Goal: Information Seeking & Learning: Understand process/instructions

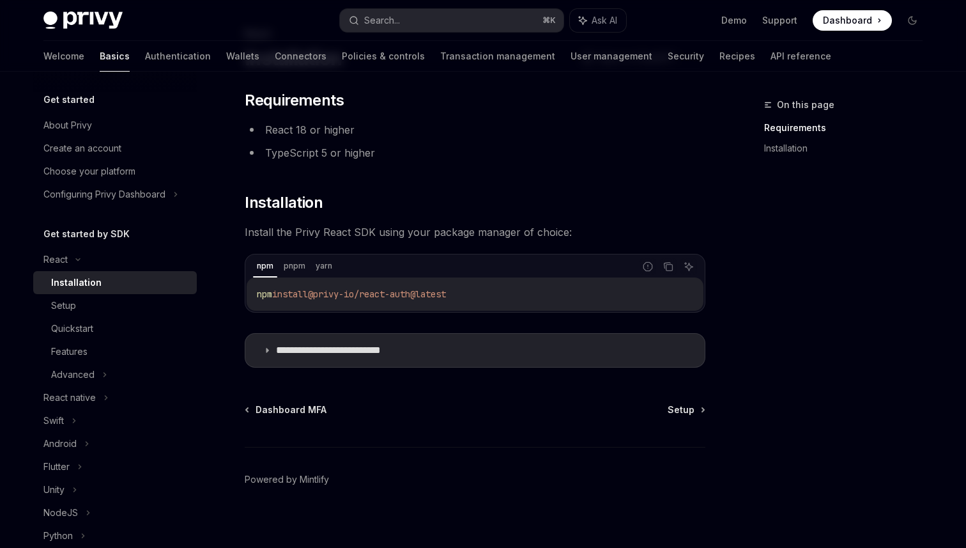
scroll to position [81, 0]
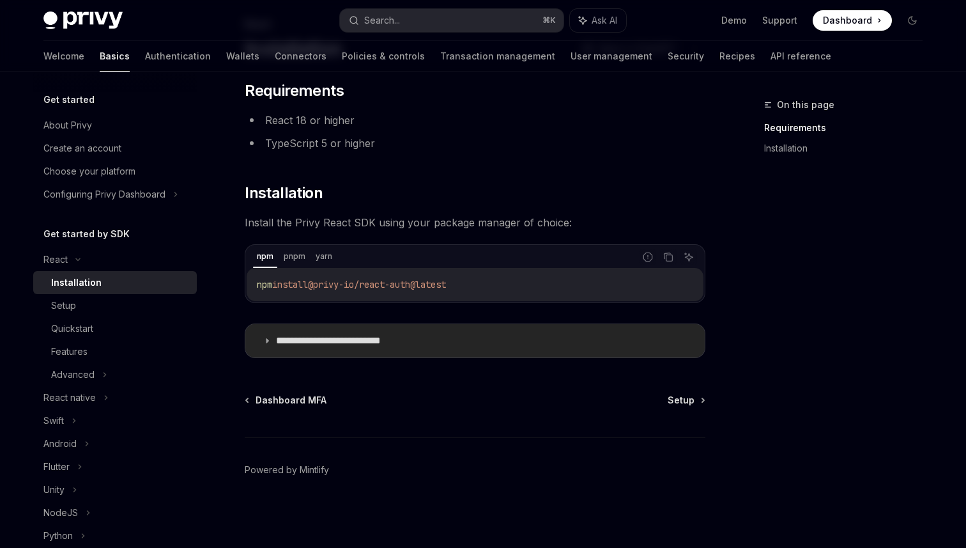
click at [265, 341] on icon at bounding box center [267, 341] width 8 height 8
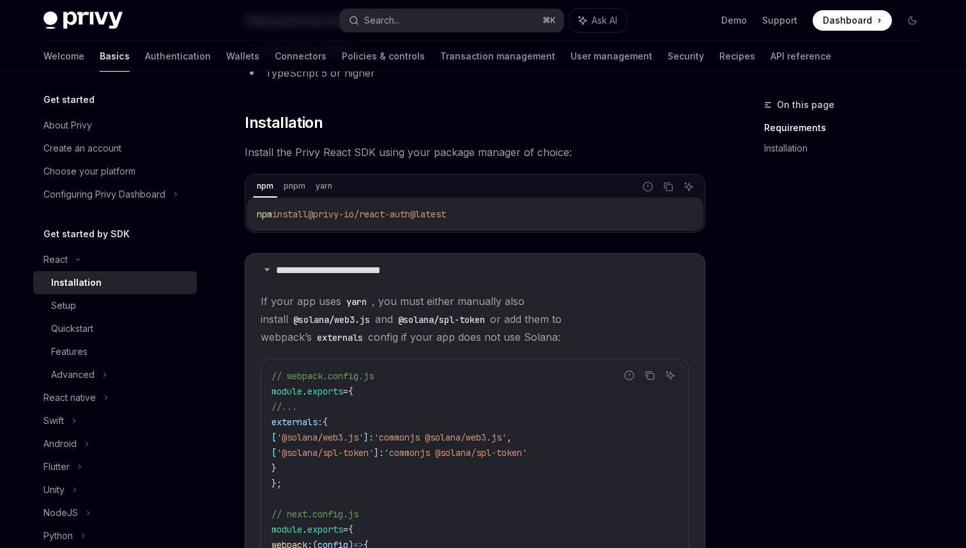
scroll to position [122, 0]
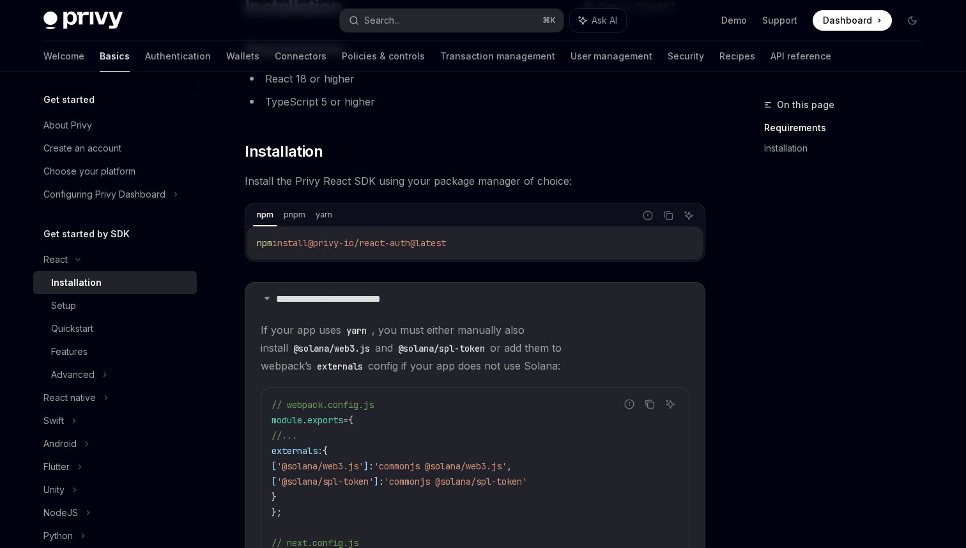
drag, startPoint x: 468, startPoint y: 242, endPoint x: 329, endPoint y: 236, distance: 139.4
click at [329, 239] on code "npm install @privy-io/react-auth@latest" at bounding box center [475, 242] width 436 height 15
click at [675, 212] on button "Copy the contents from the code block" at bounding box center [668, 215] width 17 height 17
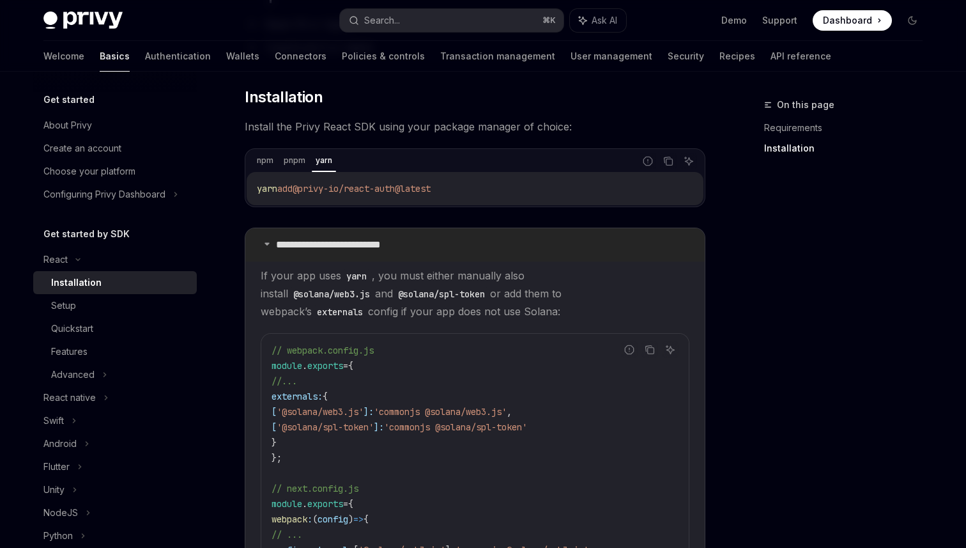
scroll to position [182, 0]
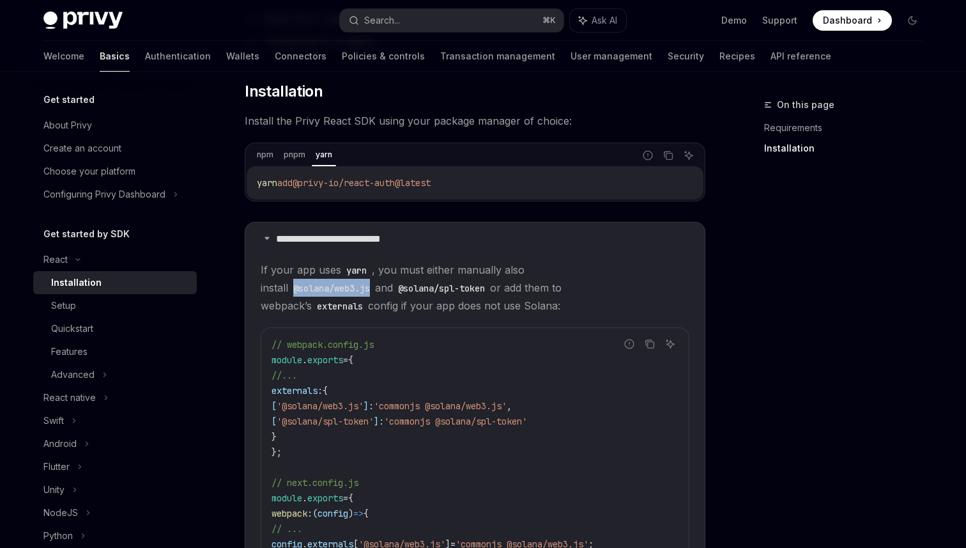
drag, startPoint x: 642, startPoint y: 272, endPoint x: 562, endPoint y: 273, distance: 80.5
click at [375, 281] on code "@solana/web3.js" at bounding box center [331, 288] width 87 height 14
copy code "@solana/web3.js"
drag, startPoint x: 360, startPoint y: 292, endPoint x: 266, endPoint y: 290, distance: 93.3
click at [393, 290] on code "@solana/spl-token" at bounding box center [441, 288] width 97 height 14
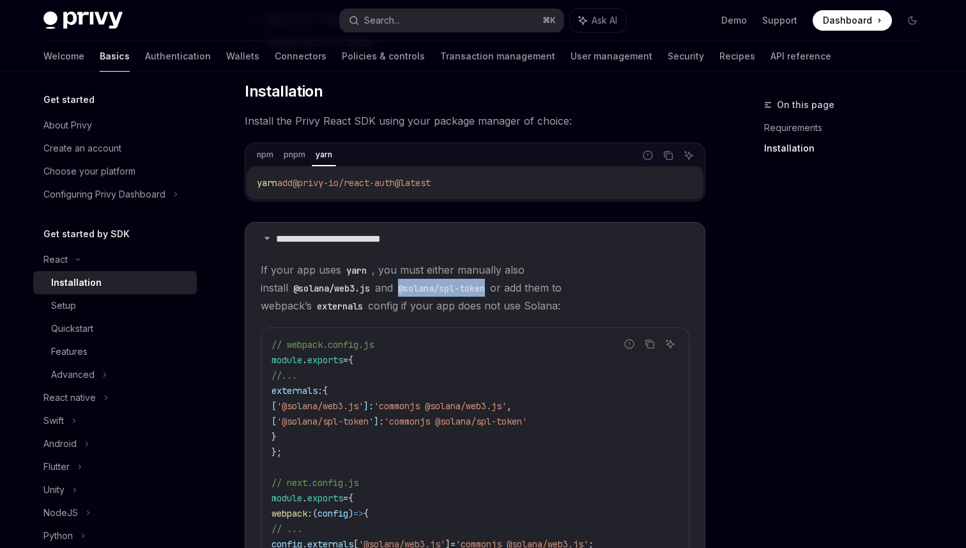
copy code "@solana/spl-token"
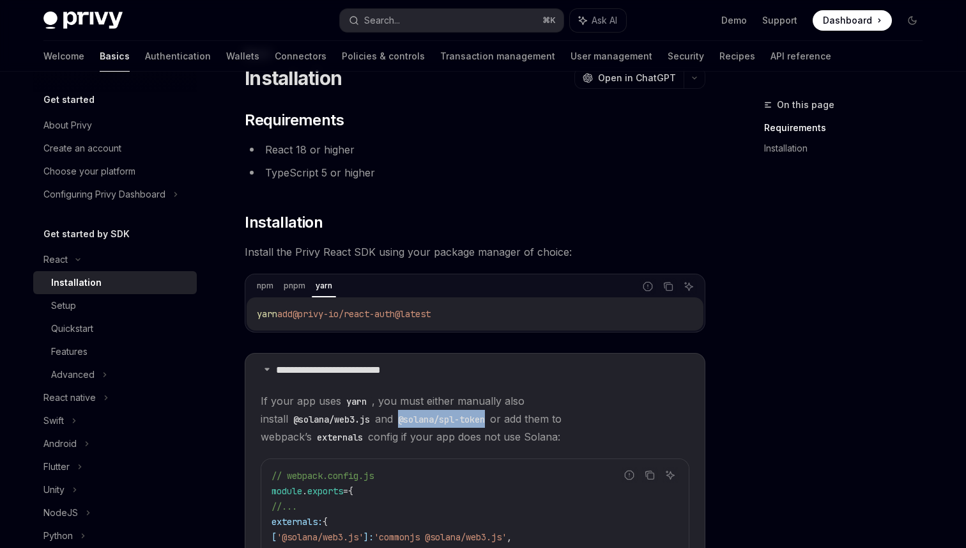
scroll to position [0, 0]
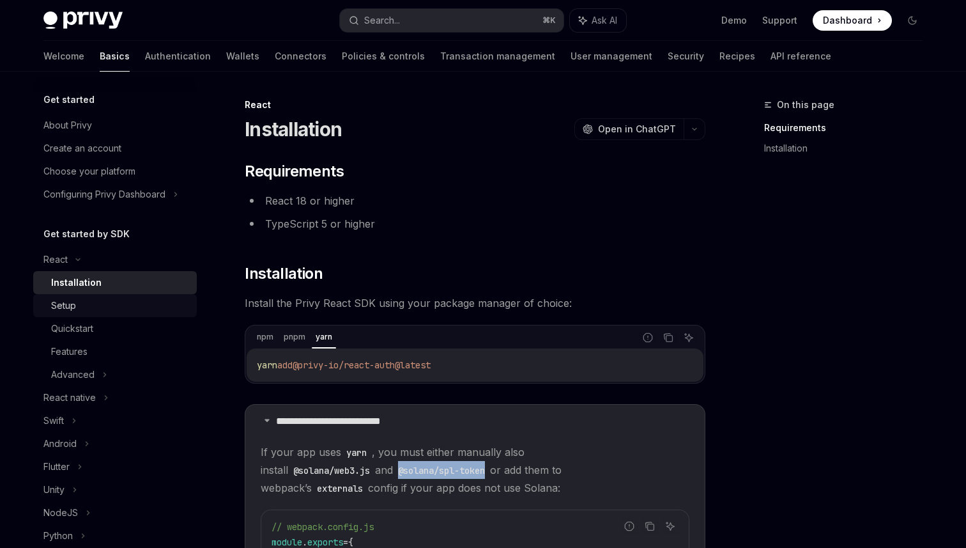
click at [130, 313] on link "Setup" at bounding box center [115, 305] width 164 height 23
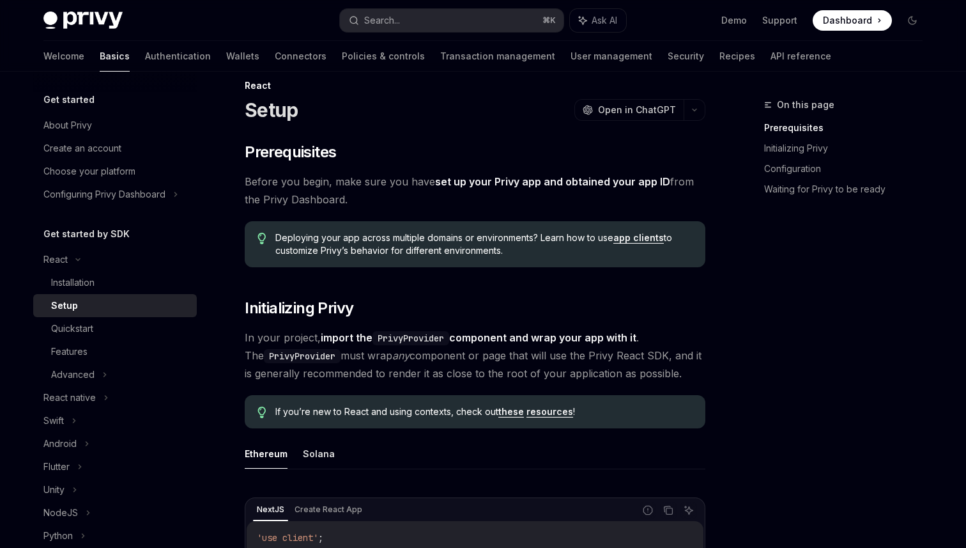
scroll to position [35, 0]
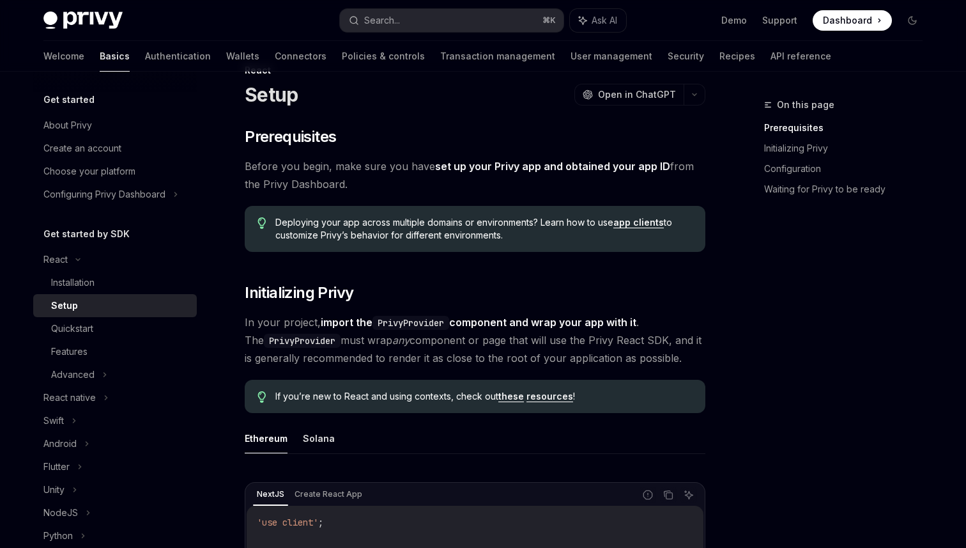
click at [837, 20] on span "Dashboard" at bounding box center [847, 20] width 49 height 13
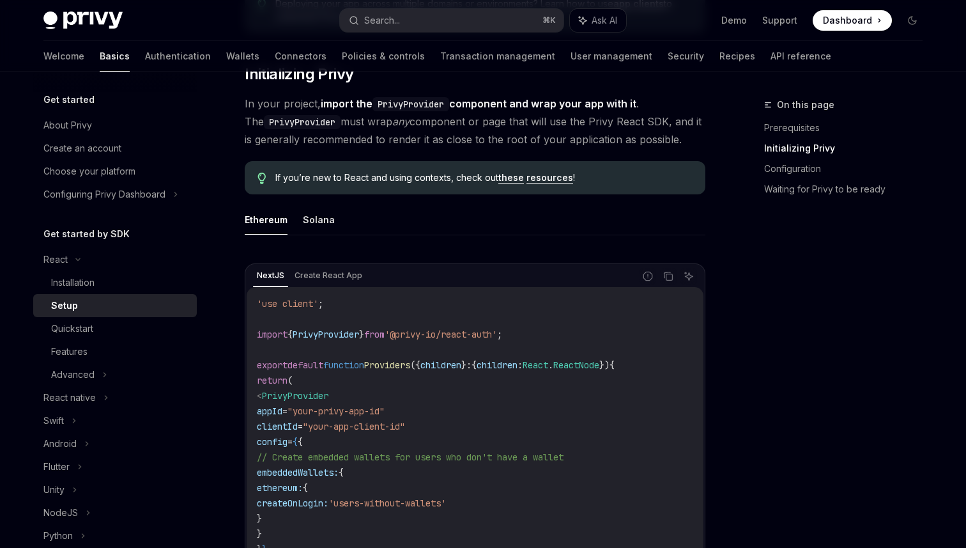
scroll to position [255, 0]
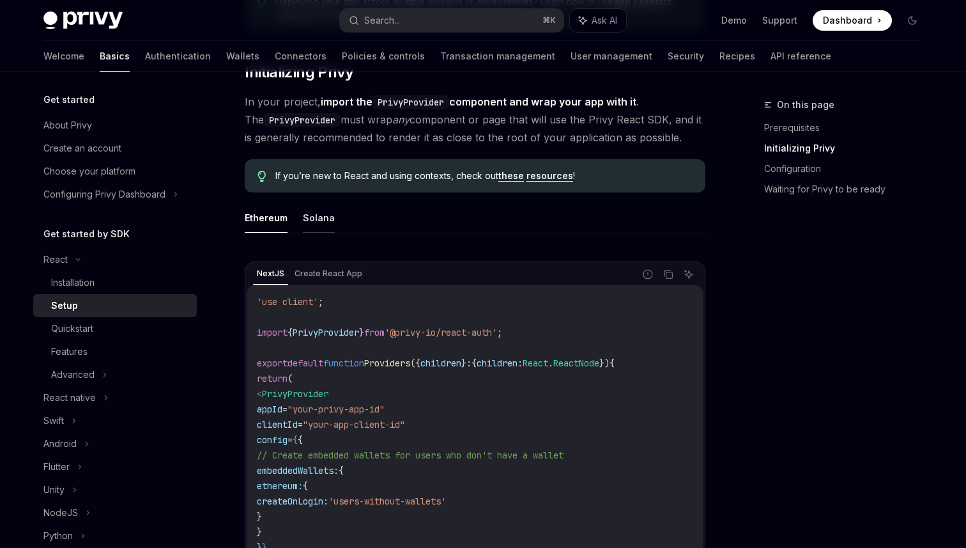
click at [324, 230] on button "Solana" at bounding box center [319, 218] width 32 height 30
click at [274, 234] on div "Ethereum Solana NextJS Create React App Report incorrect code Copy Ask AI 'use …" at bounding box center [475, 462] width 461 height 518
click at [277, 222] on button "Ethereum" at bounding box center [266, 218] width 43 height 30
click at [316, 218] on button "Solana" at bounding box center [319, 218] width 32 height 30
click at [275, 215] on button "Ethereum" at bounding box center [266, 218] width 43 height 30
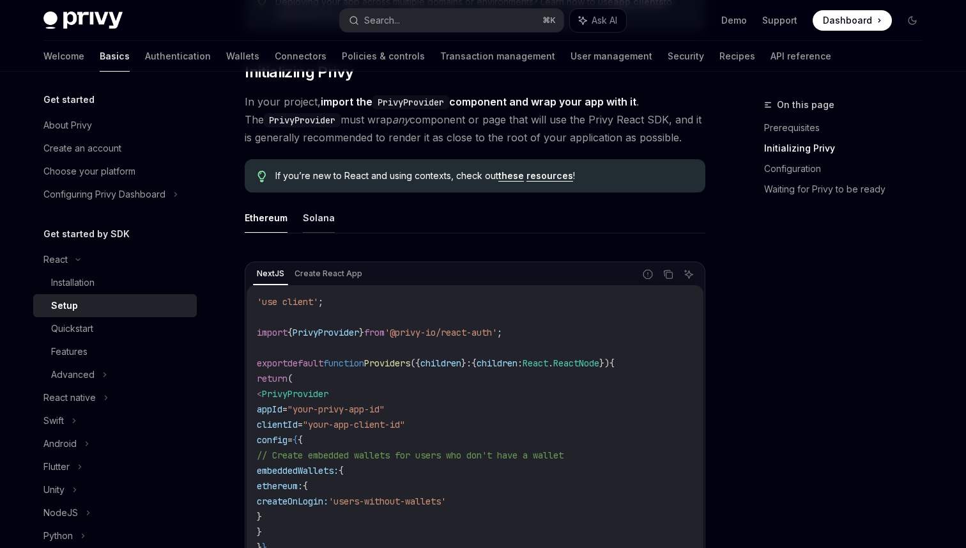
click at [314, 215] on button "Solana" at bounding box center [319, 218] width 32 height 30
type textarea "*"
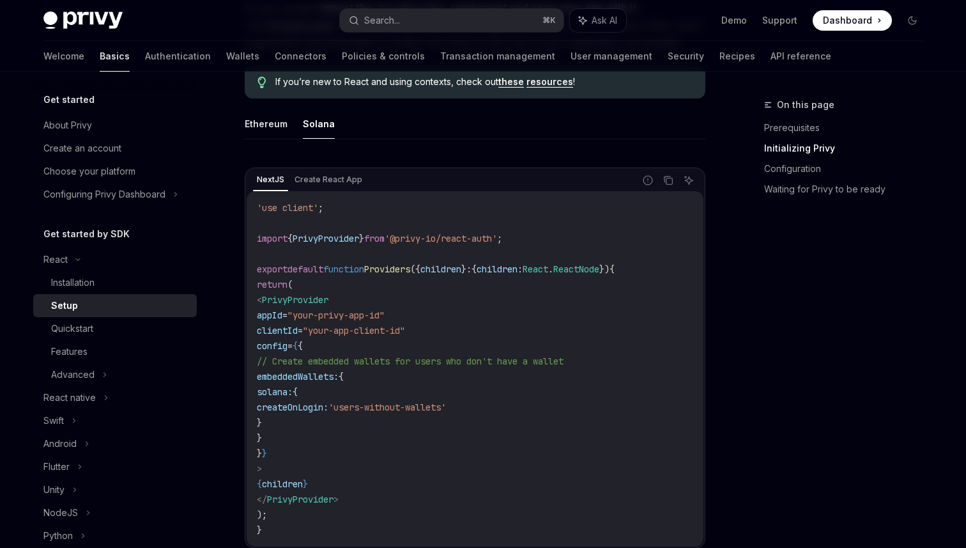
scroll to position [387, 0]
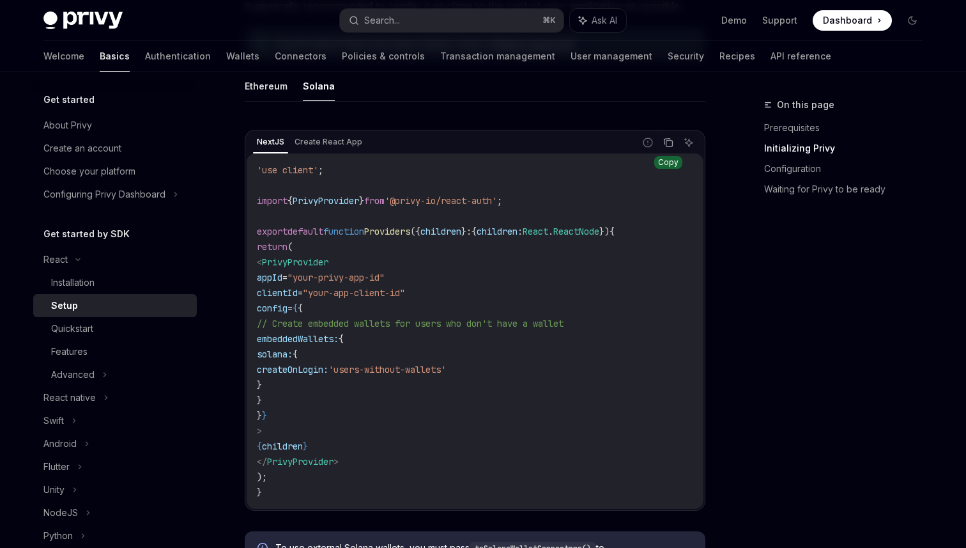
click at [665, 147] on icon "Copy the contents from the code block" at bounding box center [668, 142] width 10 height 10
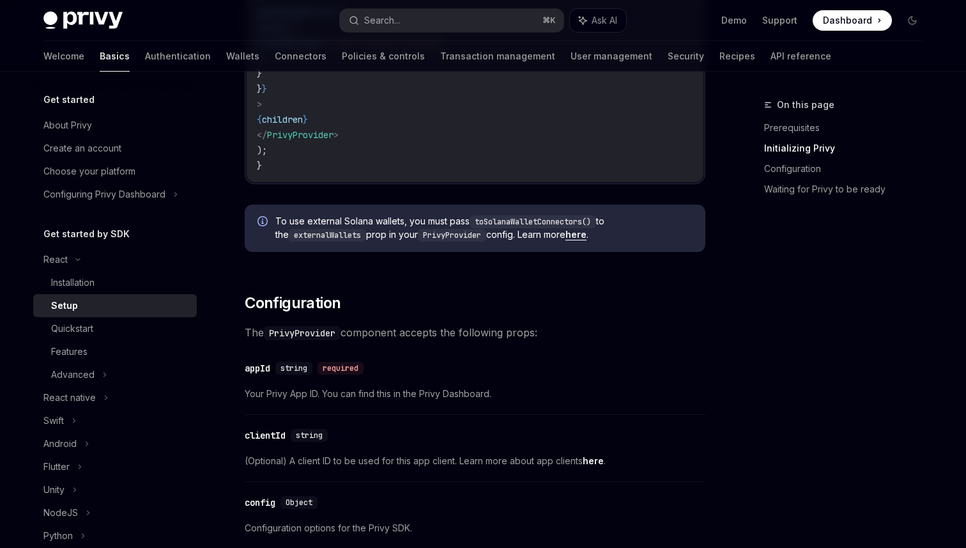
scroll to position [727, 0]
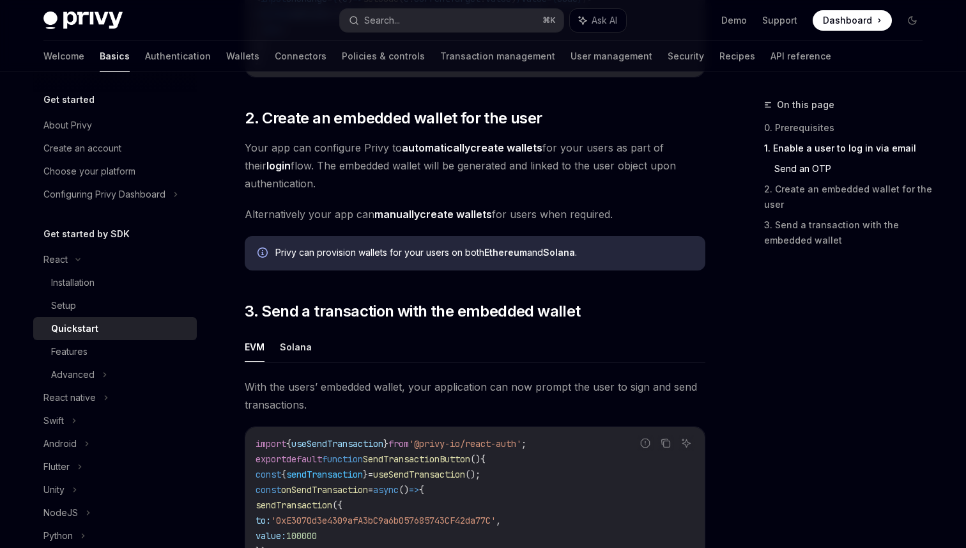
scroll to position [922, 0]
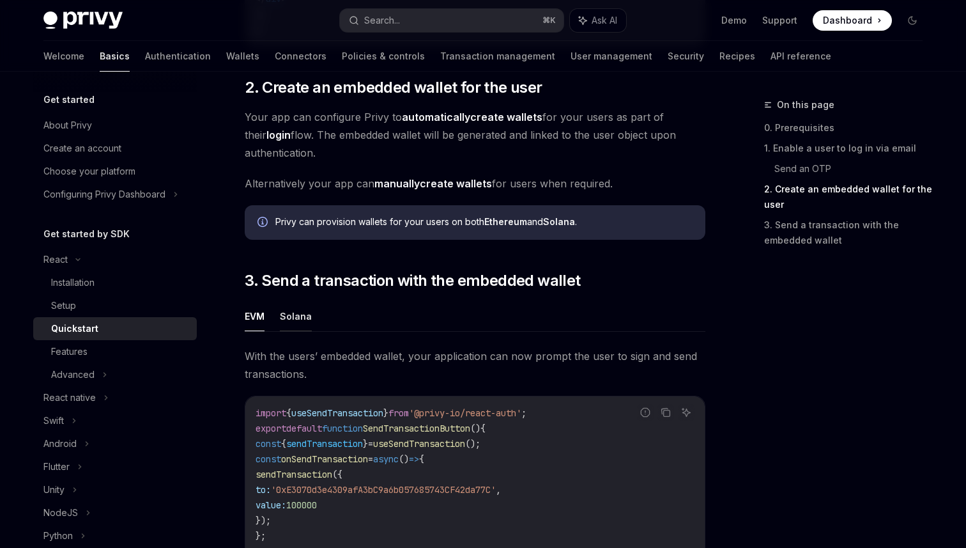
click at [304, 314] on button "Solana" at bounding box center [296, 316] width 32 height 30
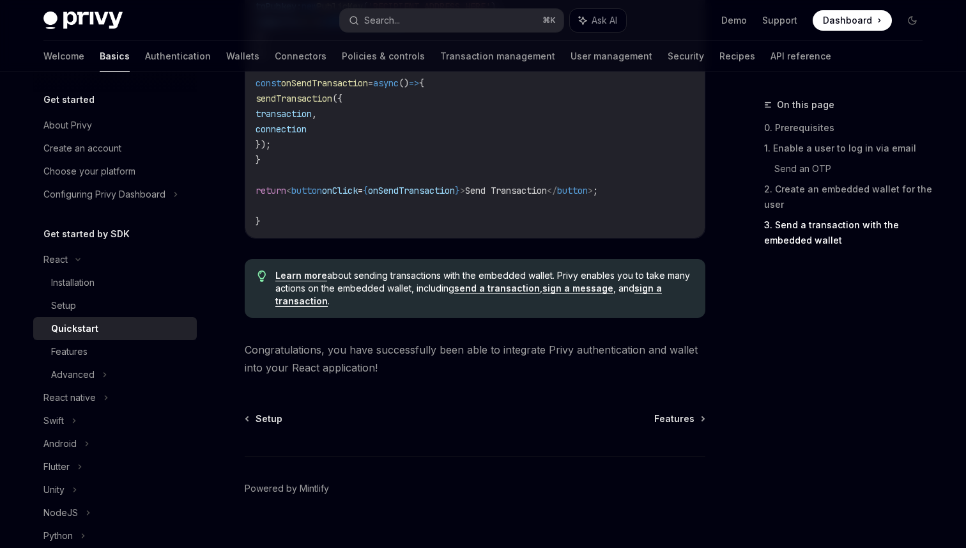
scroll to position [1464, 0]
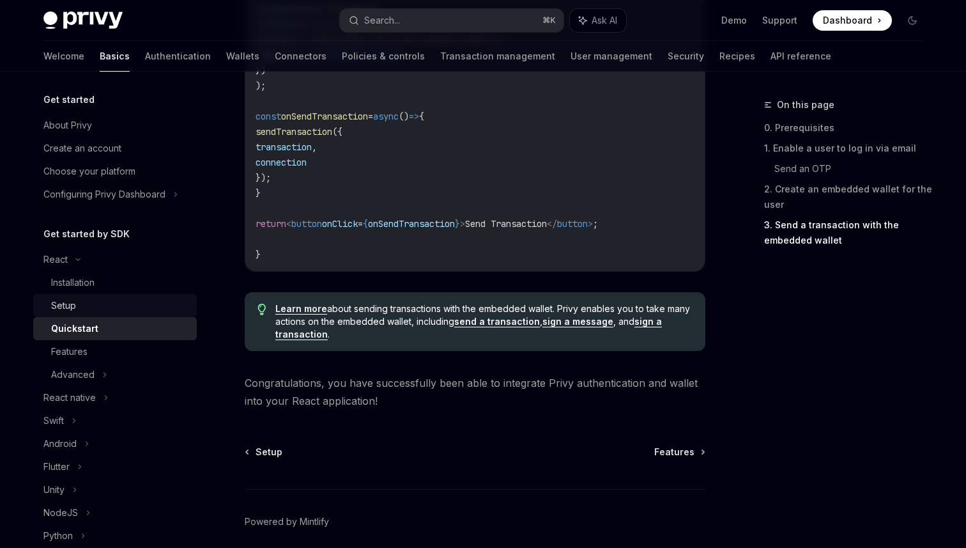
click at [97, 299] on div "Setup" at bounding box center [120, 305] width 138 height 15
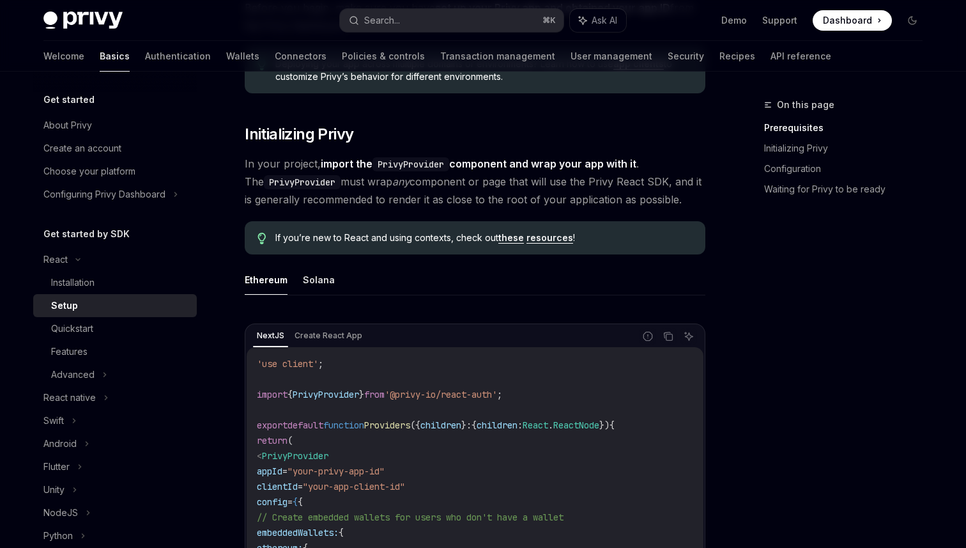
scroll to position [231, 0]
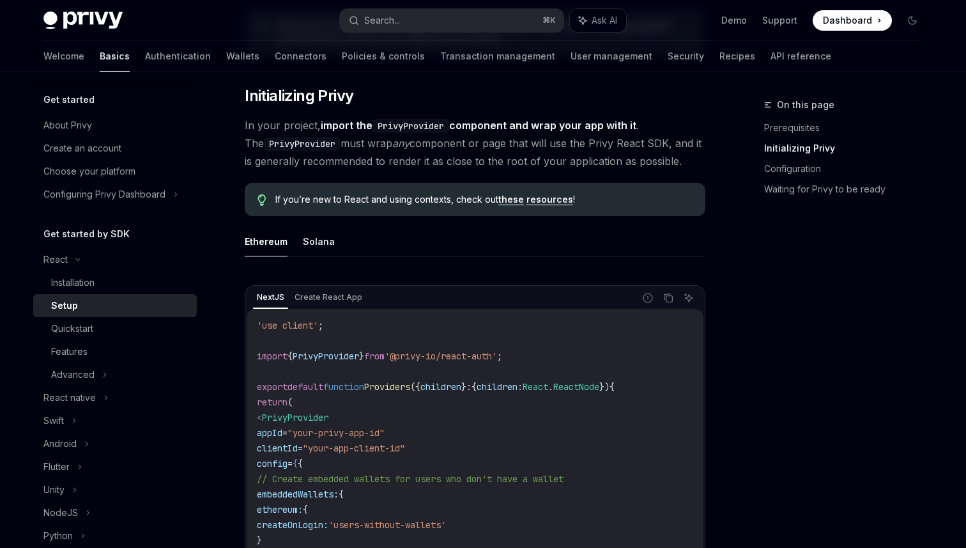
click at [311, 259] on div "Ethereum Solana NextJS Create React App Report incorrect code Copy Ask AI 'use …" at bounding box center [475, 456] width 461 height 460
click at [313, 246] on button "Solana" at bounding box center [319, 241] width 32 height 30
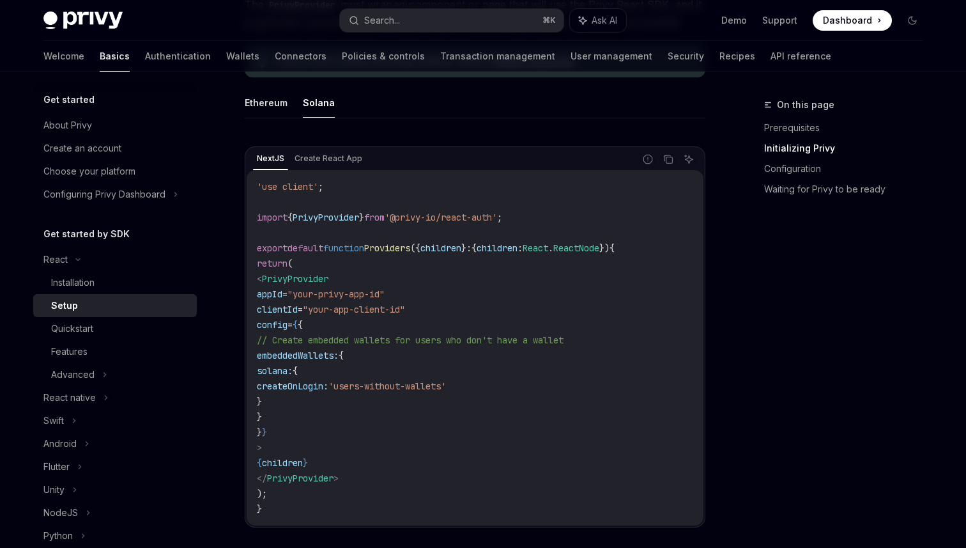
scroll to position [385, 0]
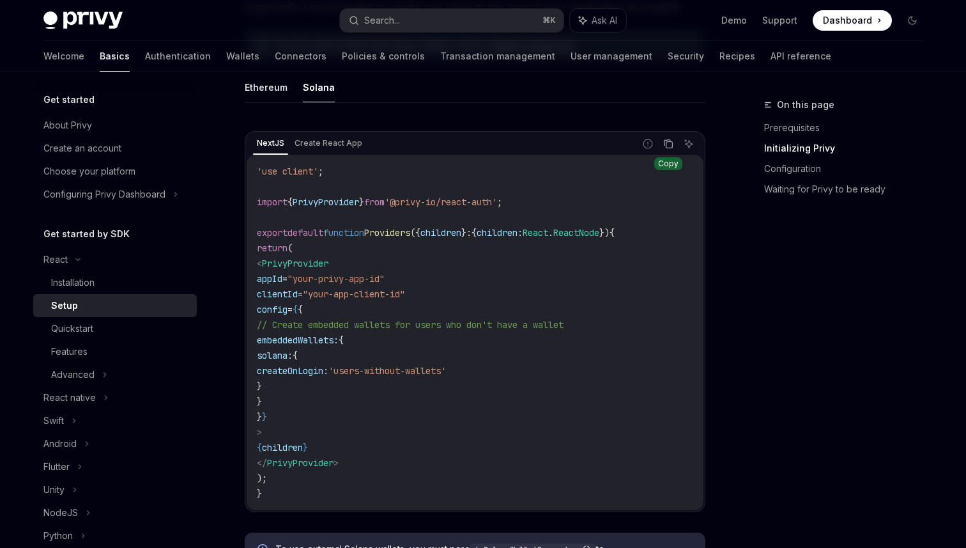
click at [667, 150] on button "Copy the contents from the code block" at bounding box center [668, 143] width 17 height 17
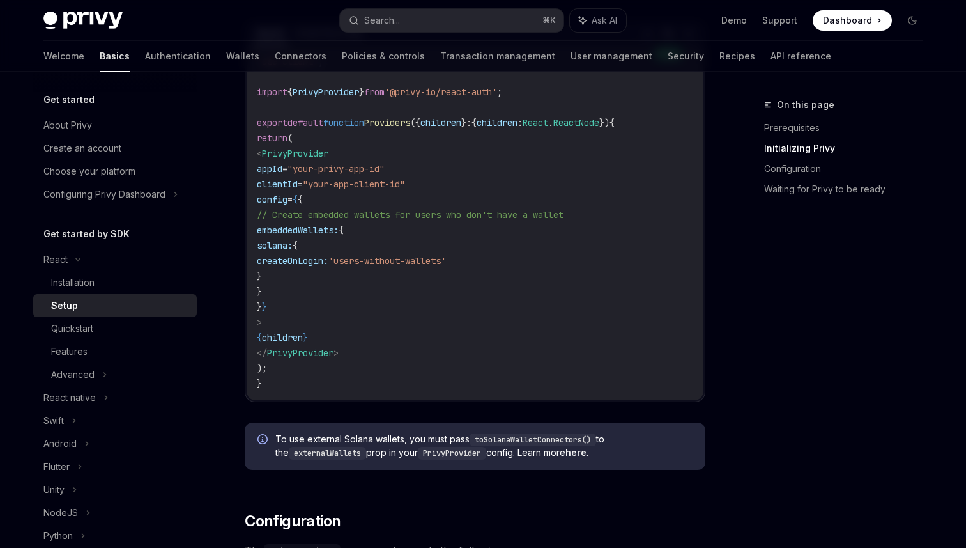
scroll to position [489, 0]
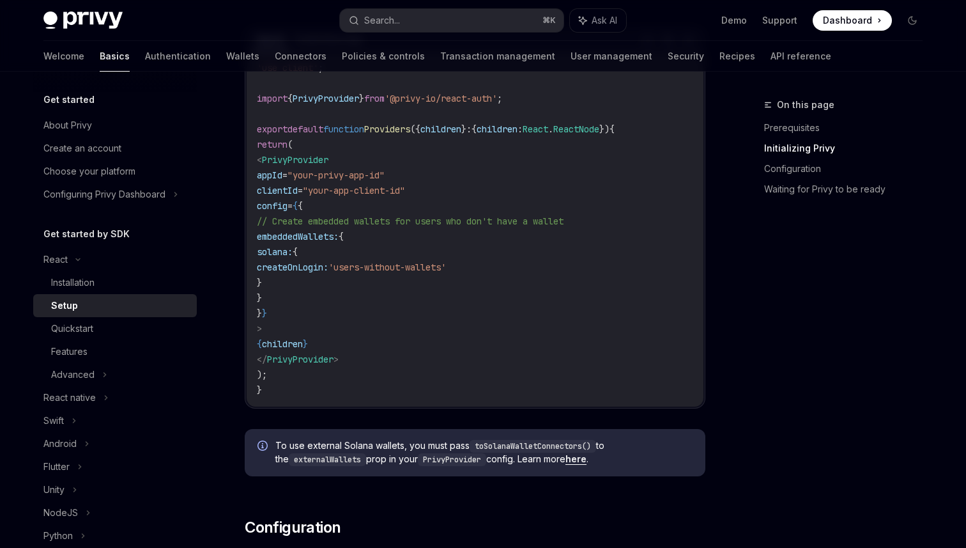
click at [578, 456] on link "here" at bounding box center [576, 459] width 21 height 12
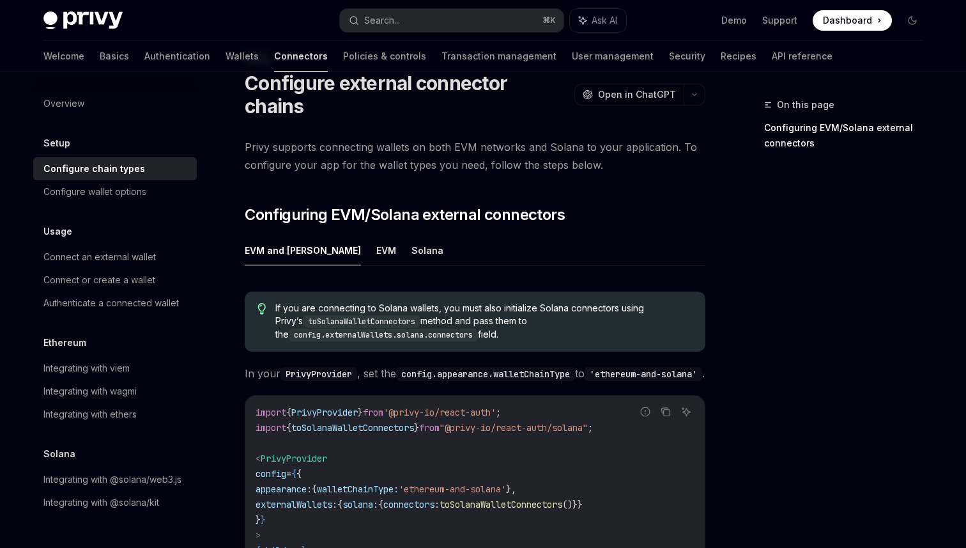
scroll to position [68, 0]
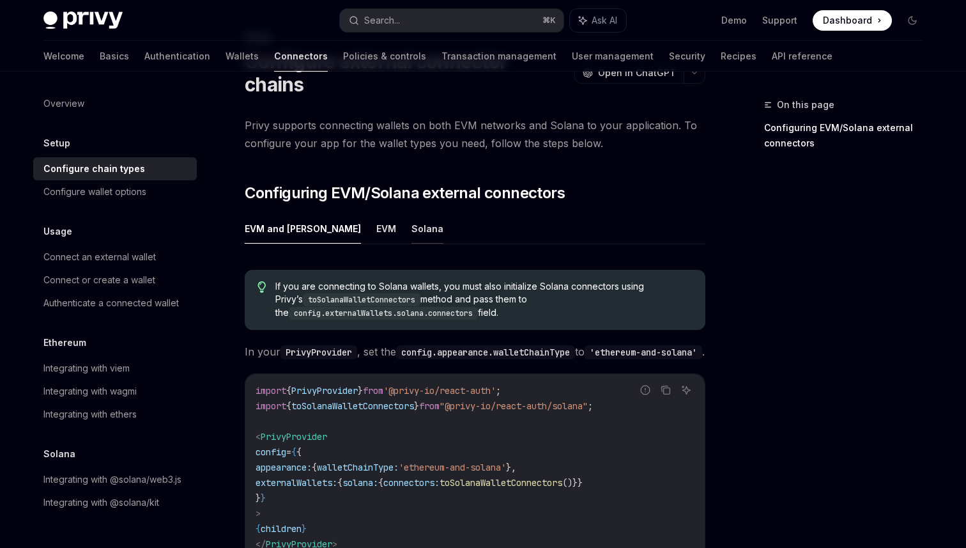
click at [412, 213] on button "Solana" at bounding box center [428, 228] width 32 height 30
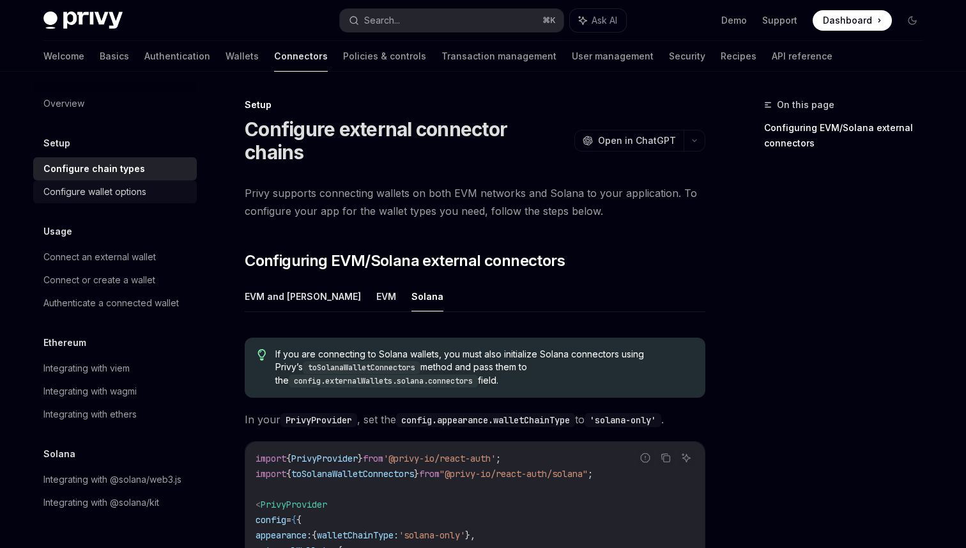
click at [79, 190] on div "Configure wallet options" at bounding box center [94, 191] width 103 height 15
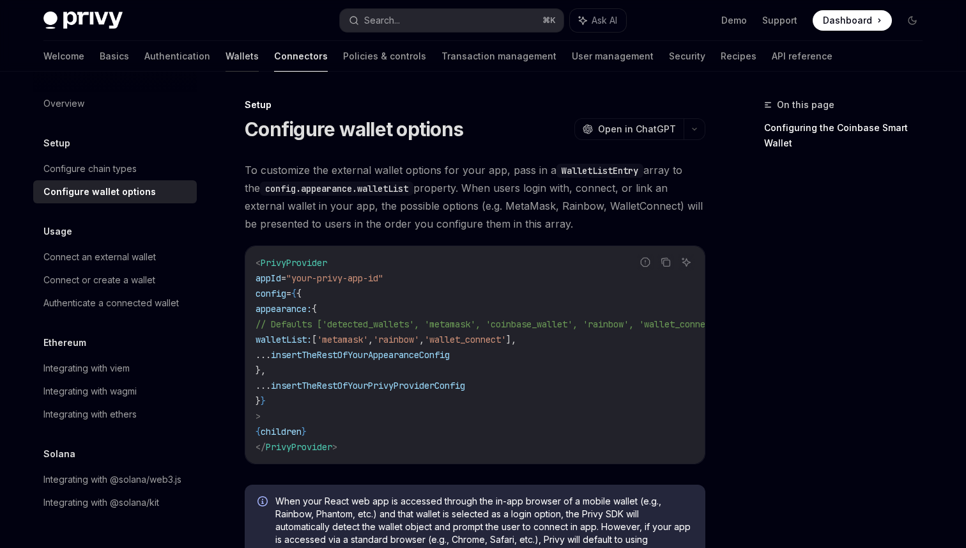
click at [226, 59] on link "Wallets" at bounding box center [242, 56] width 33 height 31
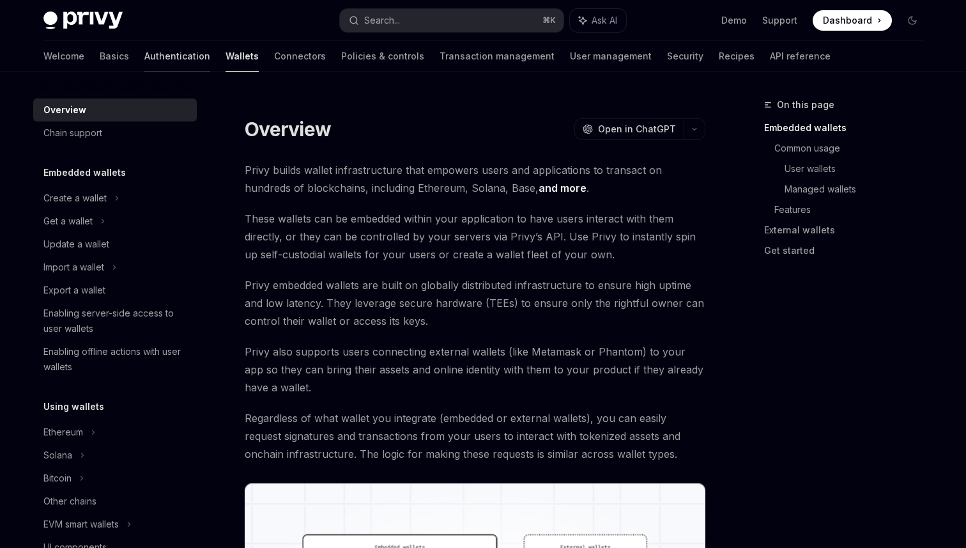
click at [144, 53] on link "Authentication" at bounding box center [177, 56] width 66 height 31
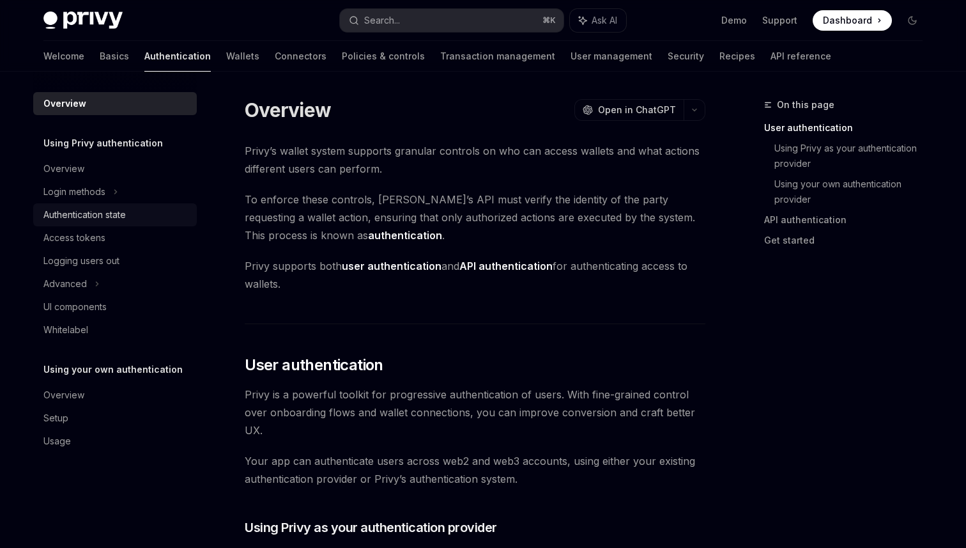
click at [92, 215] on div "Authentication state" at bounding box center [84, 214] width 82 height 15
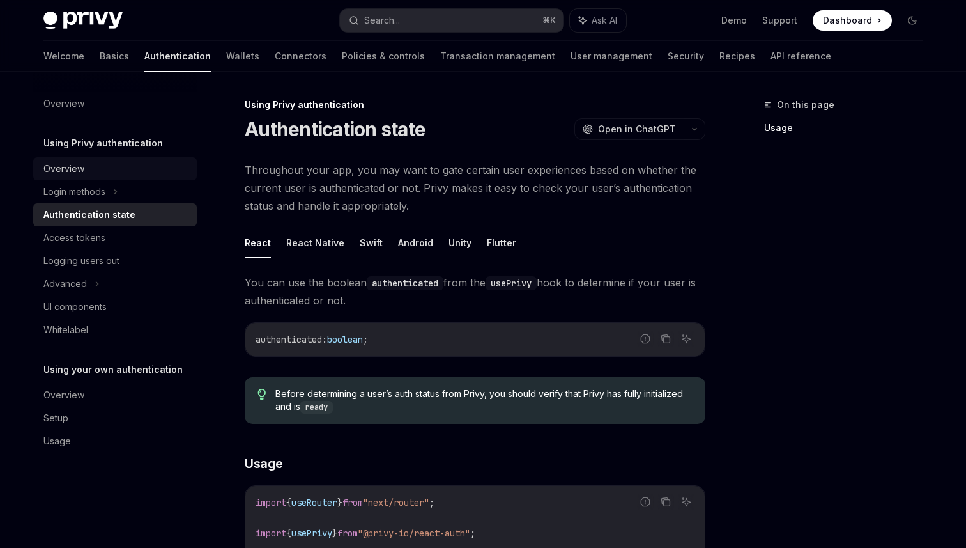
click at [81, 176] on div "Overview" at bounding box center [63, 168] width 41 height 15
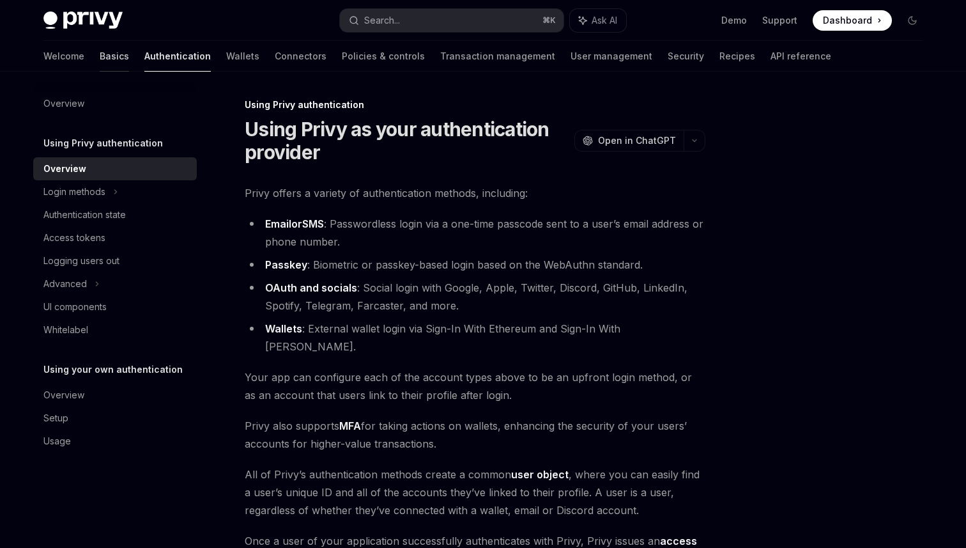
click at [100, 53] on link "Basics" at bounding box center [114, 56] width 29 height 31
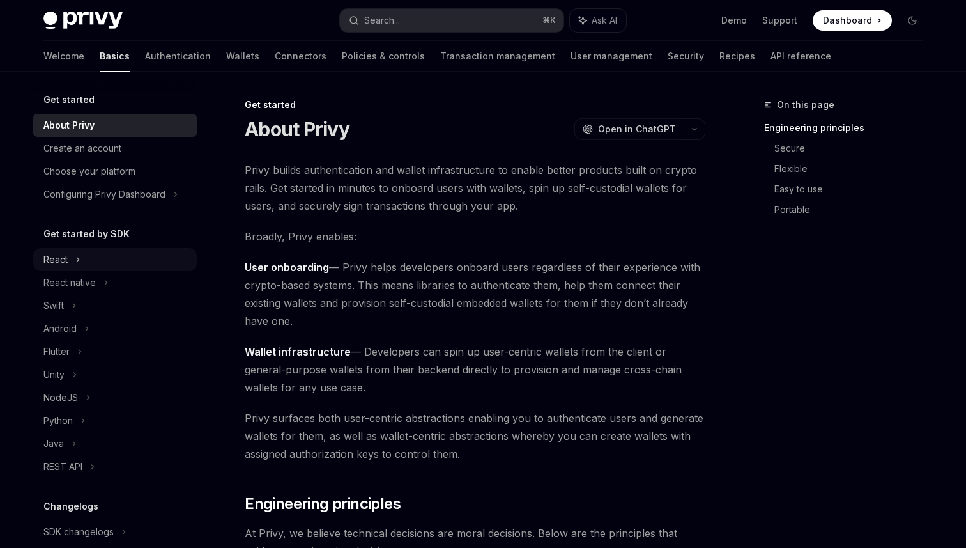
click at [86, 257] on div "React" at bounding box center [115, 259] width 164 height 23
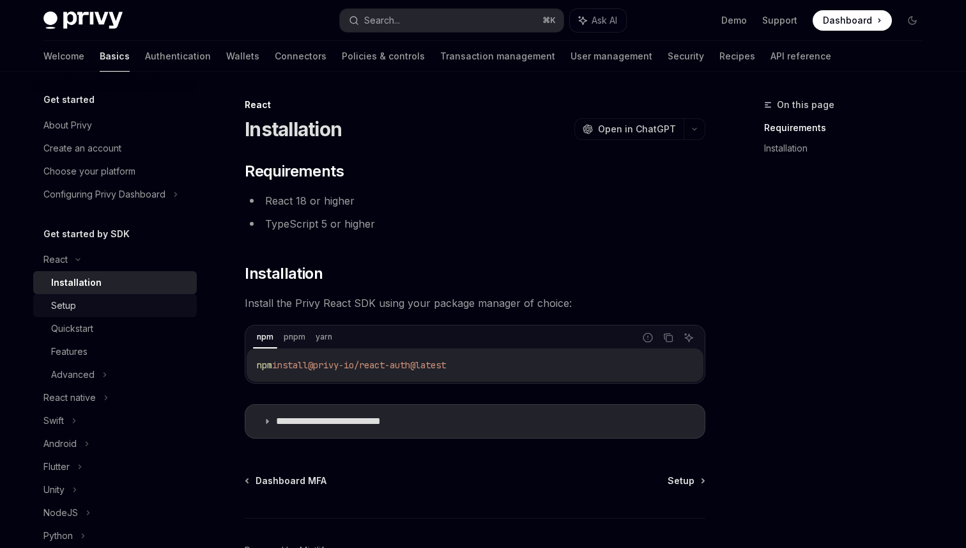
click at [114, 313] on link "Setup" at bounding box center [115, 305] width 164 height 23
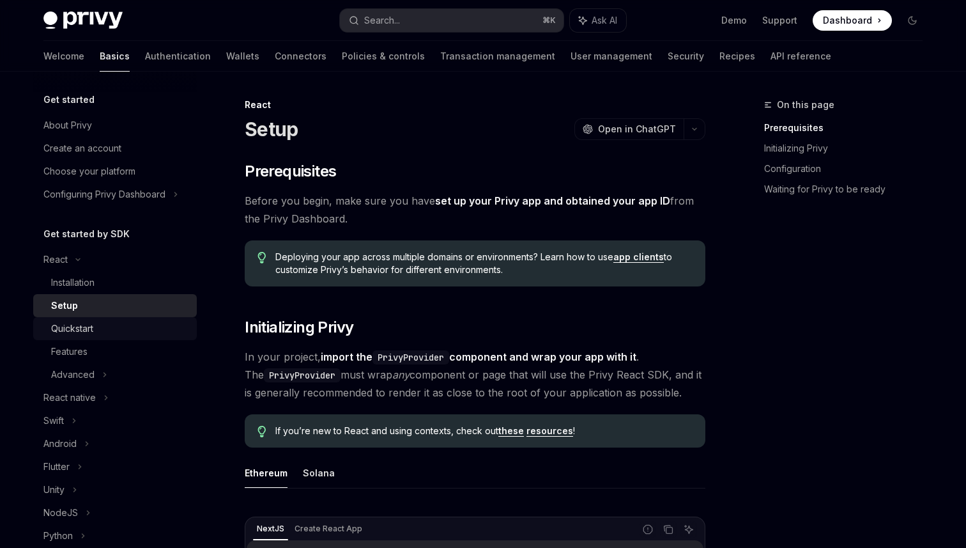
click at [97, 336] on div "Quickstart" at bounding box center [120, 328] width 138 height 15
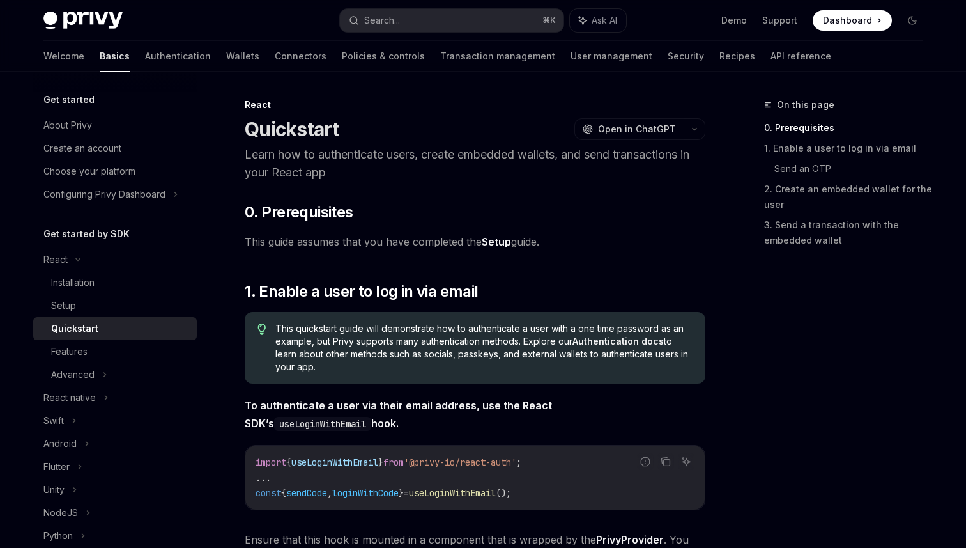
click at [498, 242] on link "Setup" at bounding box center [496, 241] width 29 height 13
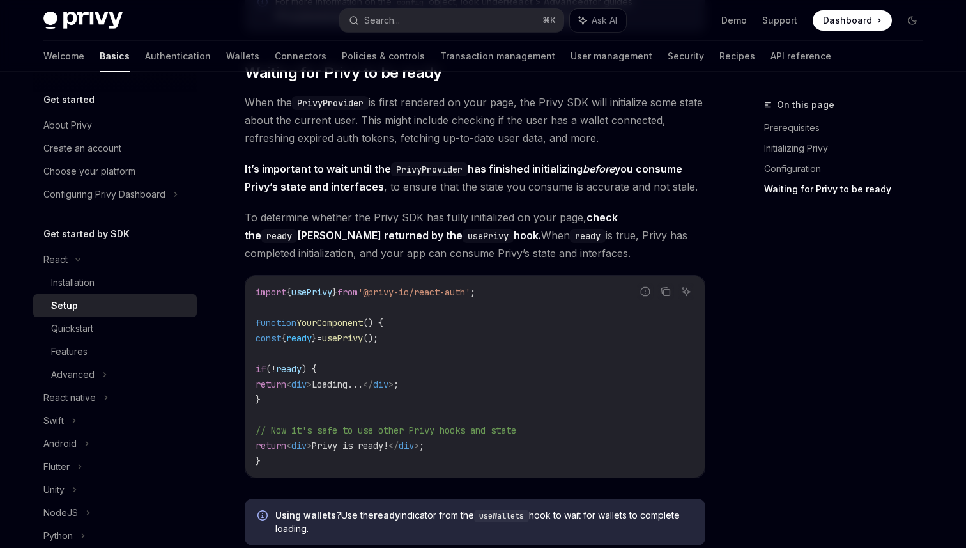
scroll to position [1228, 0]
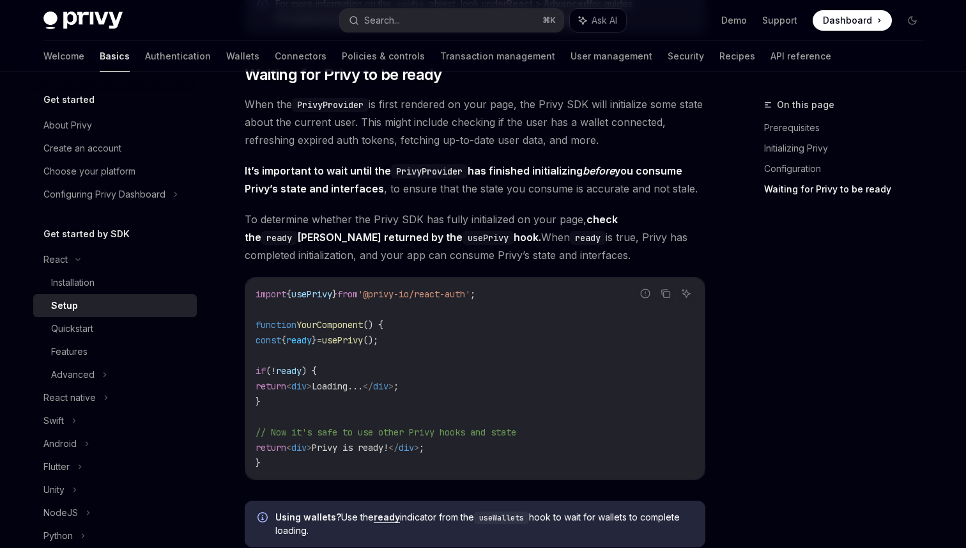
drag, startPoint x: 580, startPoint y: 263, endPoint x: 242, endPoint y: 103, distance: 373.3
copy div "When the PrivyProvider is first rendered on your page, the Privy SDK will initi…"
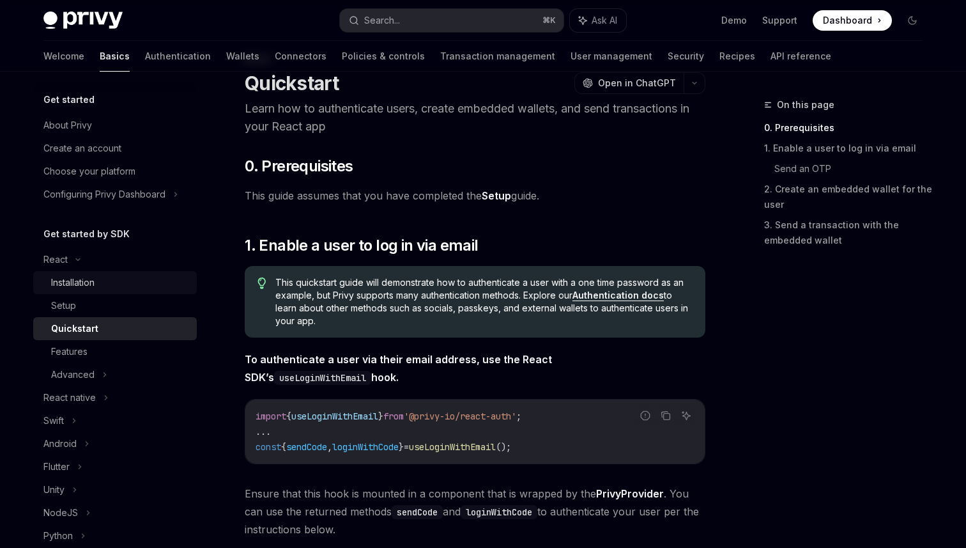
scroll to position [61, 0]
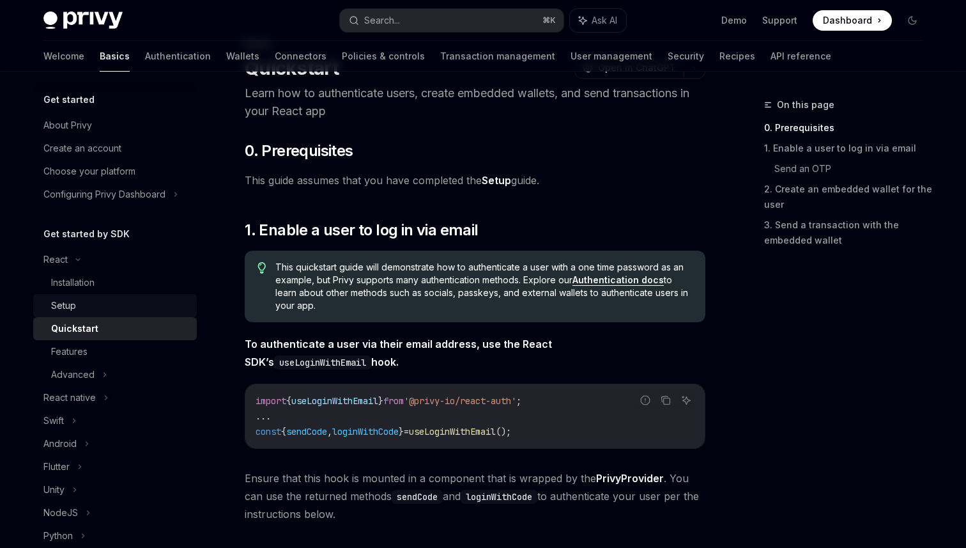
click at [111, 296] on link "Setup" at bounding box center [115, 305] width 164 height 23
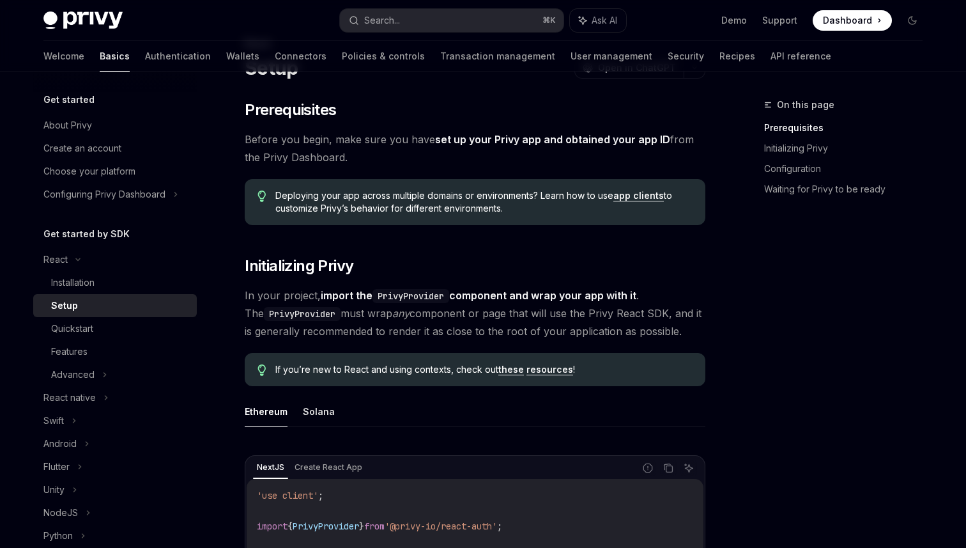
click at [106, 307] on div "Setup" at bounding box center [120, 305] width 138 height 15
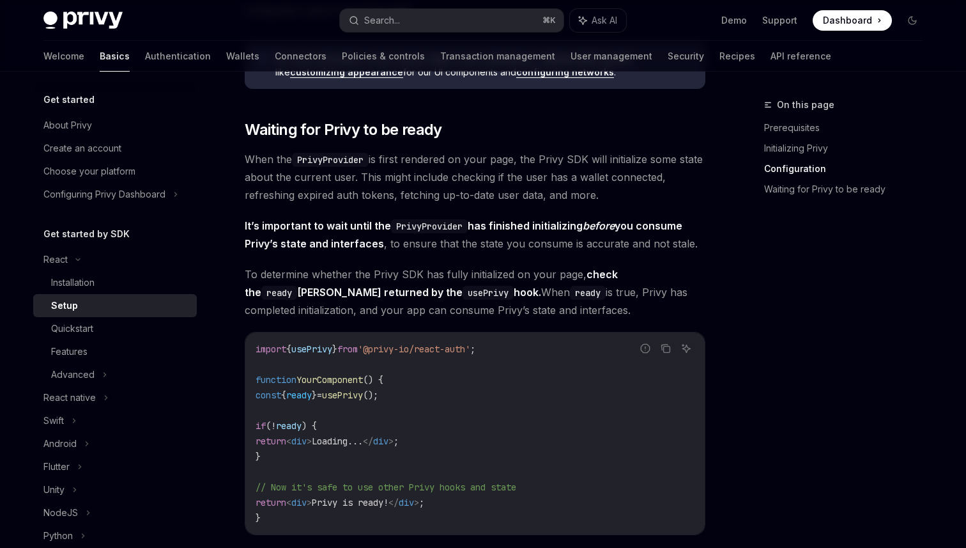
scroll to position [1165, 0]
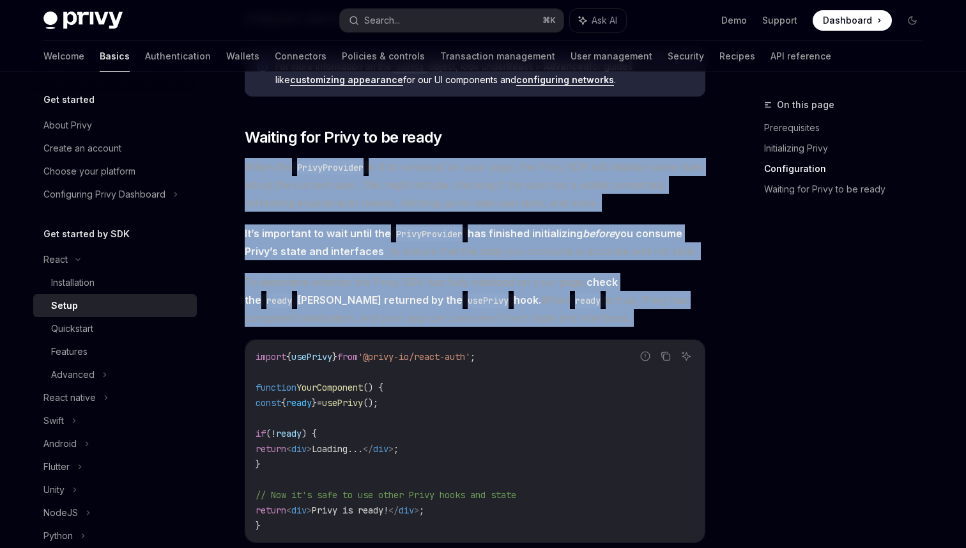
drag, startPoint x: 600, startPoint y: 326, endPoint x: 248, endPoint y: 163, distance: 388.0
copy div "When the PrivyProvider is first rendered on your page, the Privy SDK will initi…"
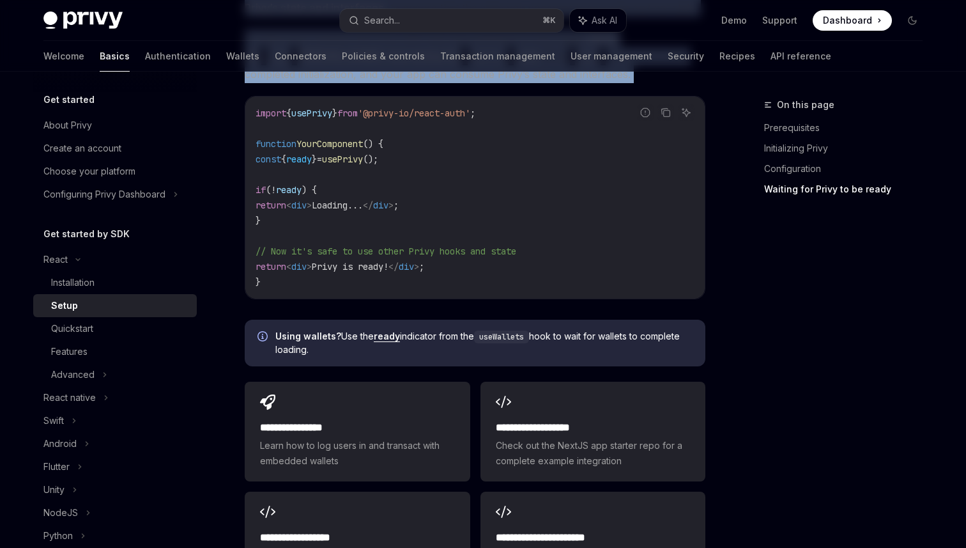
scroll to position [1364, 0]
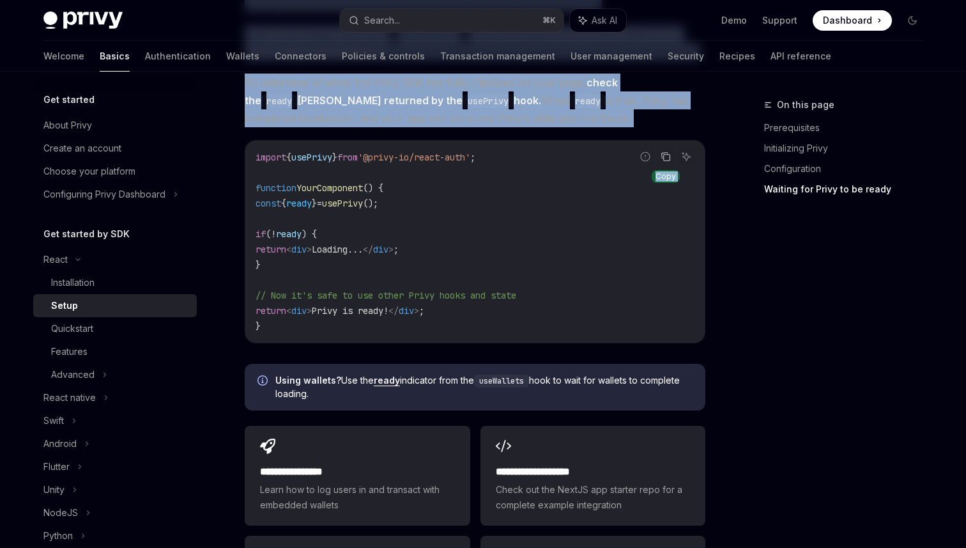
click at [661, 148] on button "Copy the contents from the code block" at bounding box center [666, 156] width 17 height 17
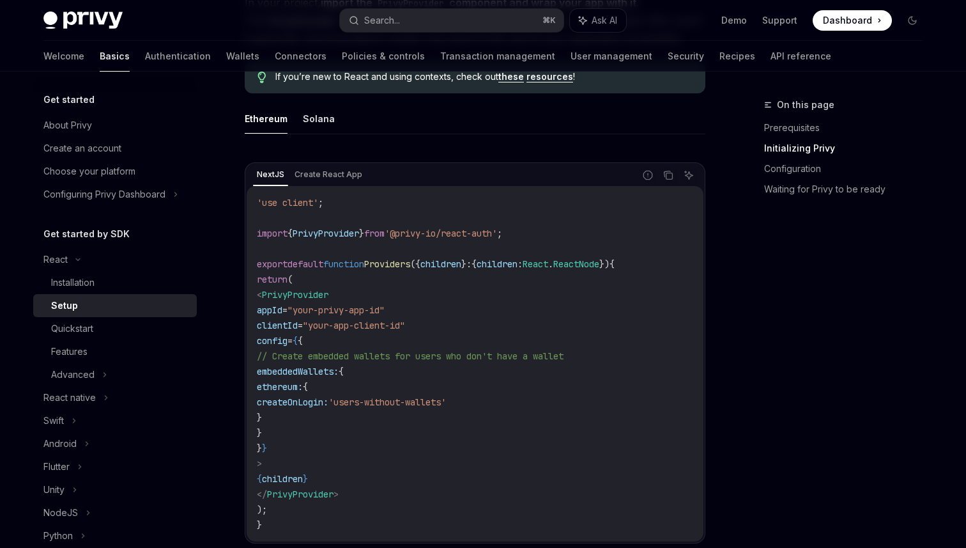
scroll to position [341, 0]
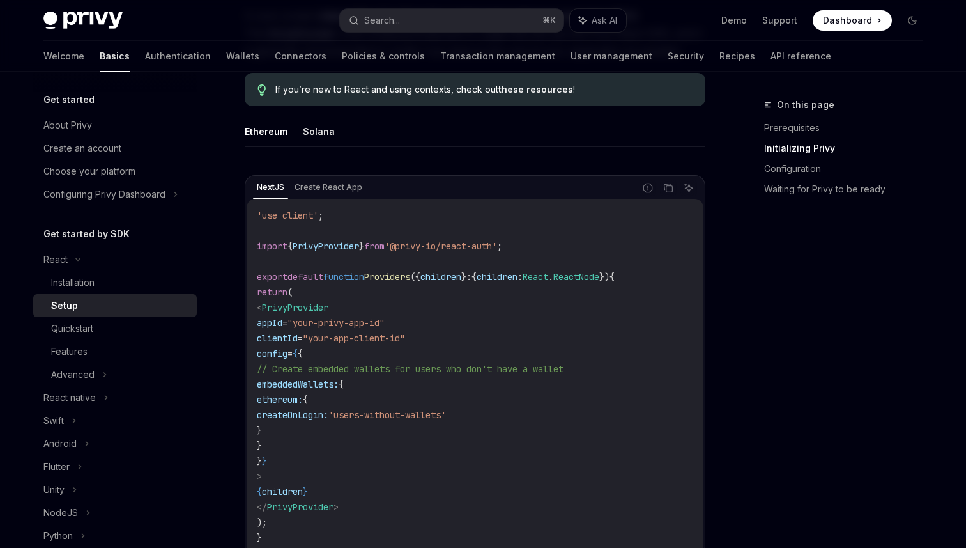
click at [309, 132] on button "Solana" at bounding box center [319, 131] width 32 height 30
type textarea "*"
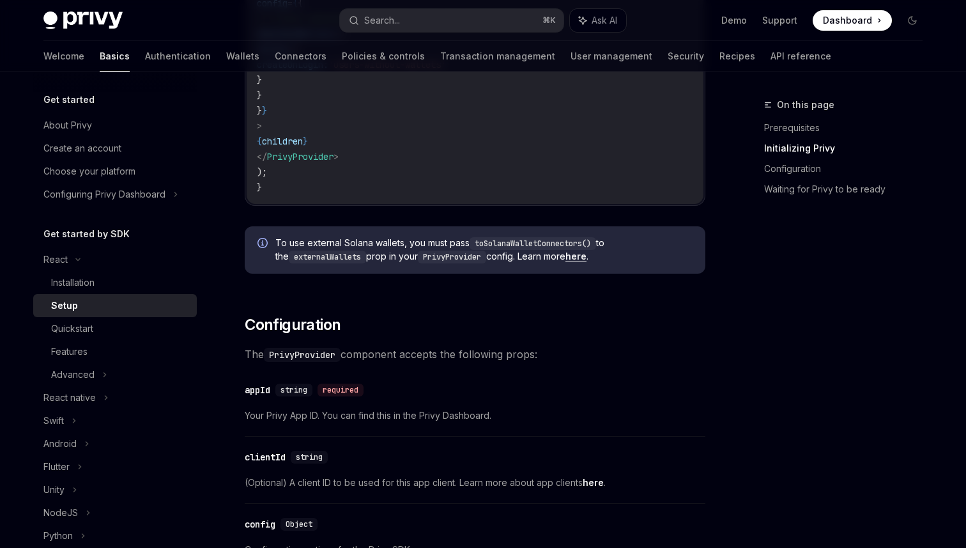
scroll to position [697, 0]
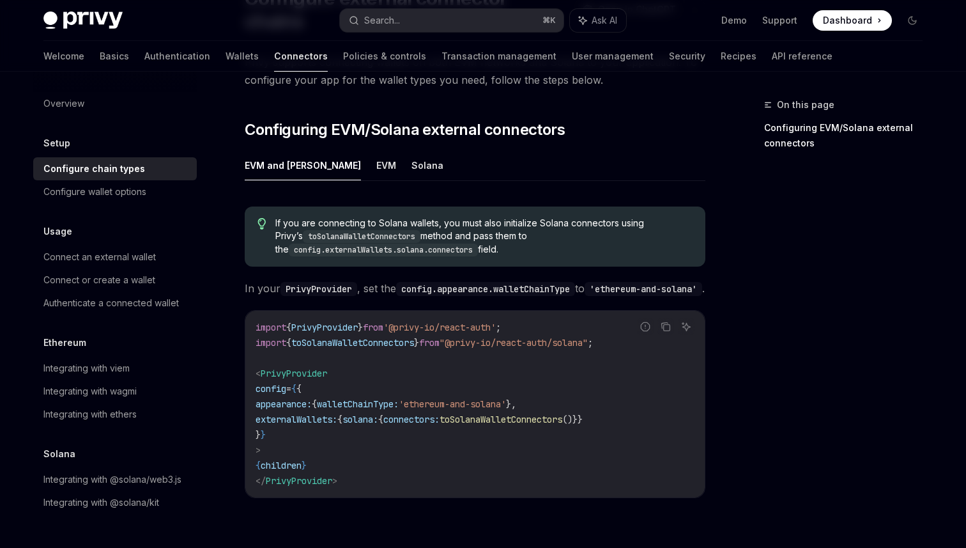
scroll to position [130, 0]
click at [412, 151] on button "Solana" at bounding box center [428, 166] width 32 height 30
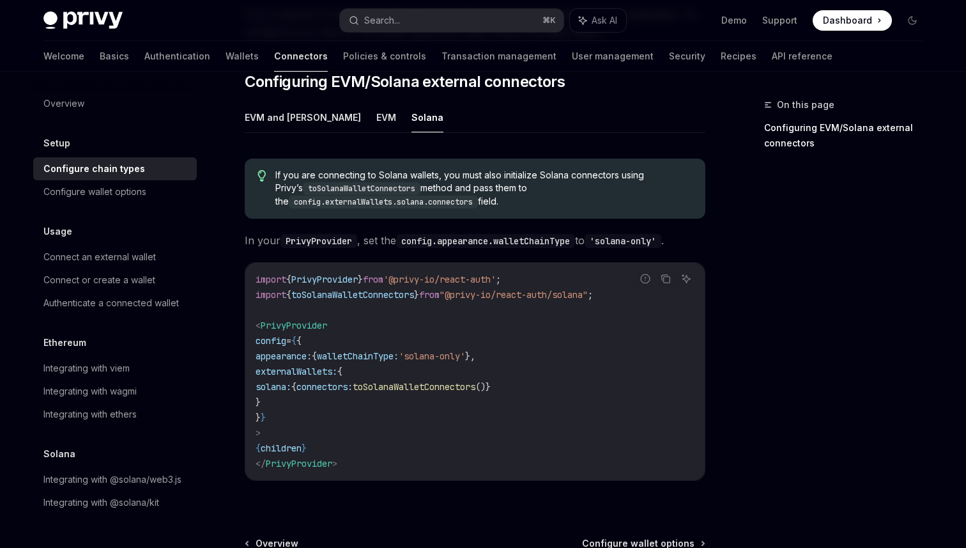
scroll to position [201, 0]
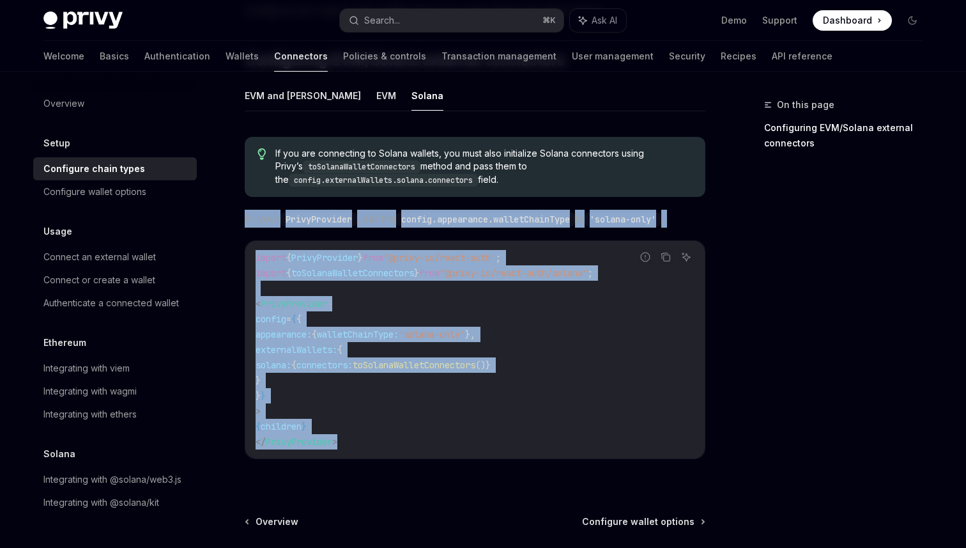
drag, startPoint x: 392, startPoint y: 424, endPoint x: 240, endPoint y: 196, distance: 274.7
click at [240, 196] on div "Setup Configure external connector chains OpenAI Open in ChatGPT OpenAI Open in…" at bounding box center [356, 282] width 706 height 773
copy div "In your PrivyProvider , set the config.appearance.walletChainType to 'solana-on…"
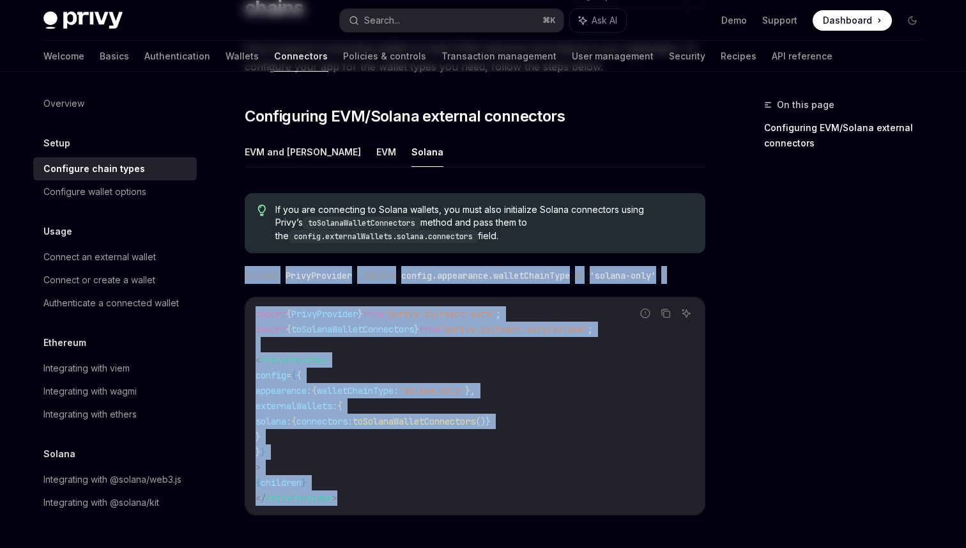
scroll to position [298, 0]
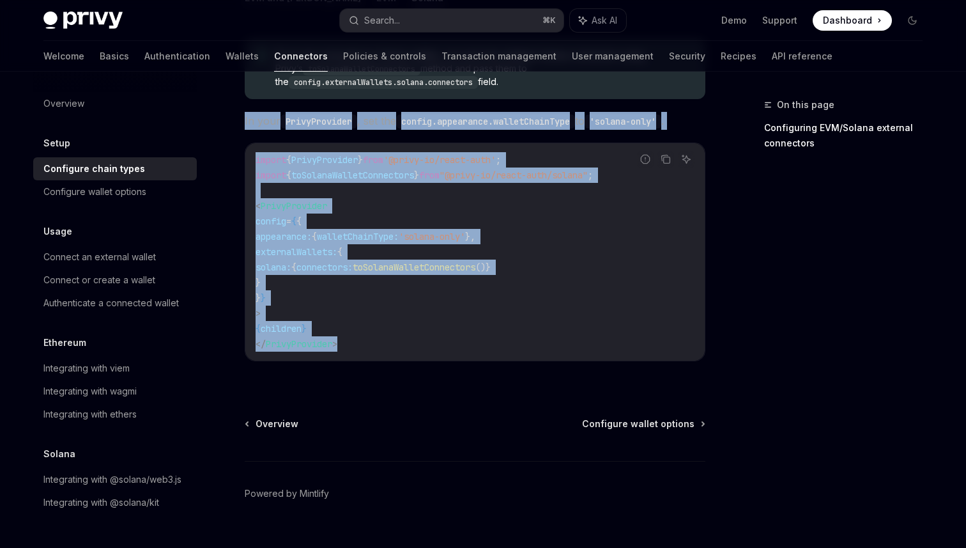
click at [633, 417] on div "Overview Configure wallet options Powered by Mintlify" at bounding box center [475, 494] width 461 height 154
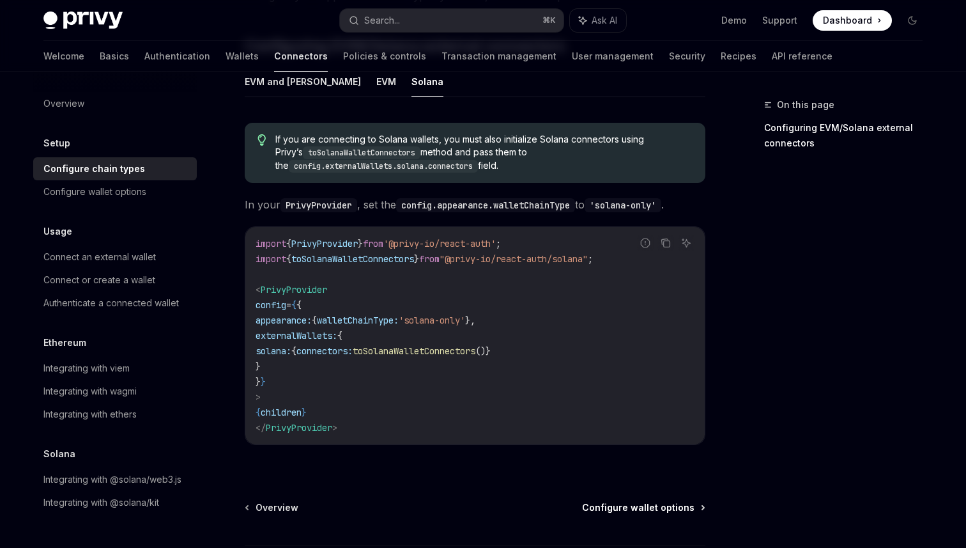
scroll to position [275, 0]
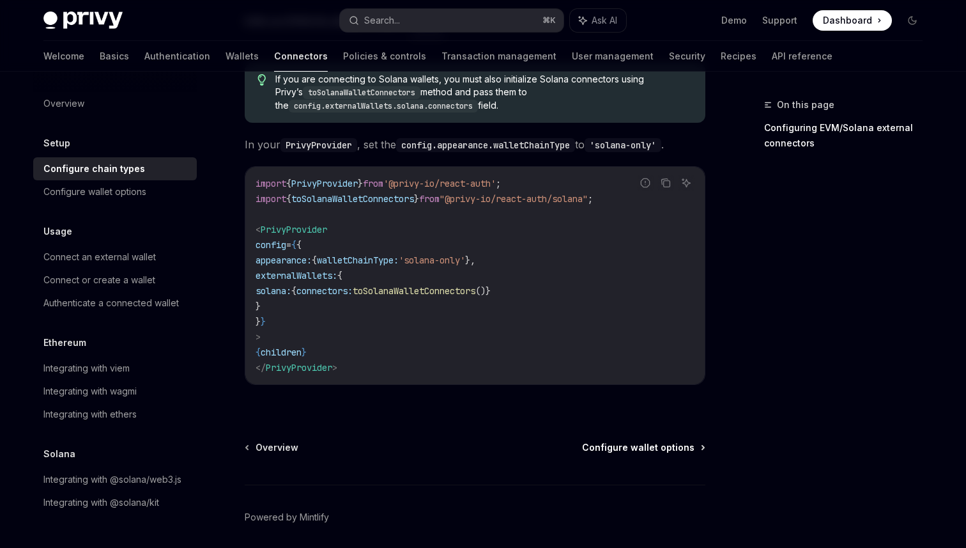
click at [630, 441] on span "Configure wallet options" at bounding box center [638, 447] width 112 height 13
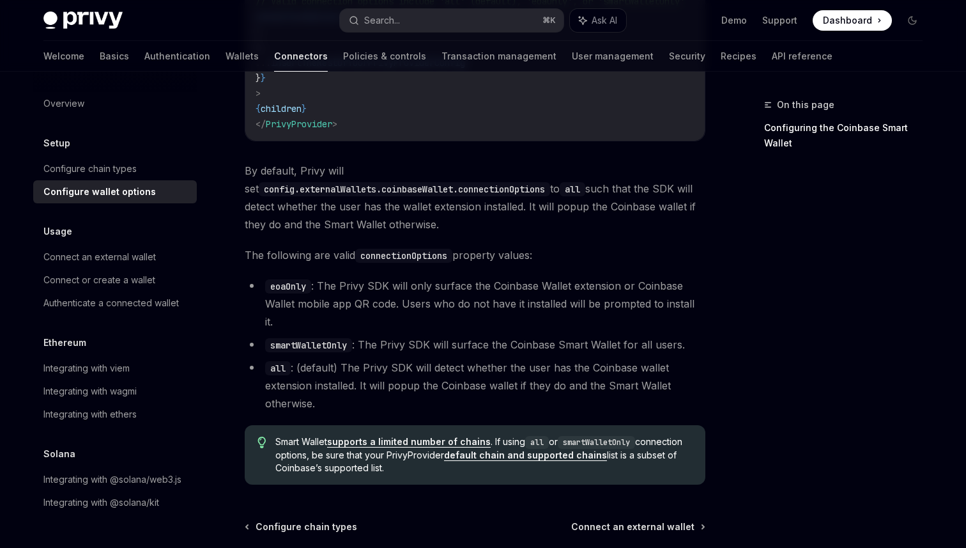
scroll to position [1848, 0]
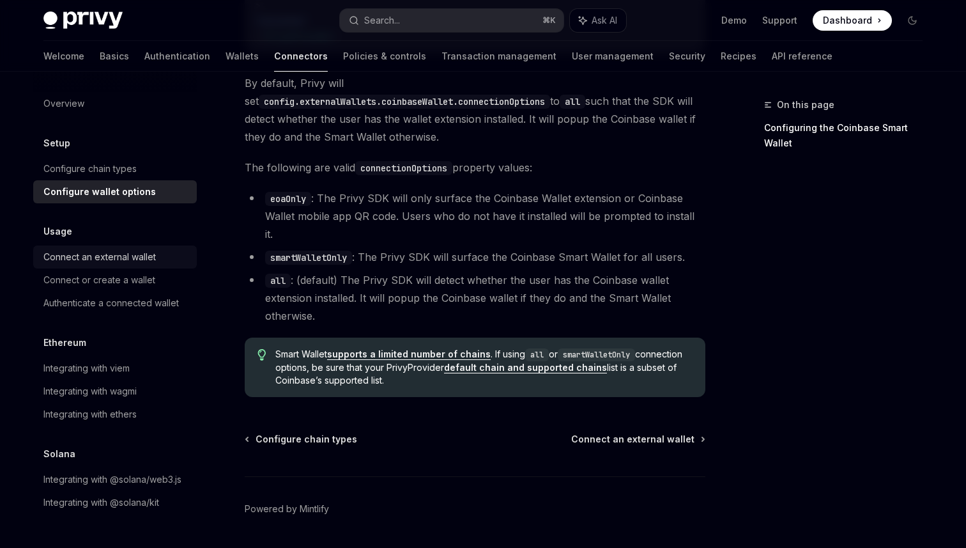
click at [132, 254] on div "Connect an external wallet" at bounding box center [99, 256] width 112 height 15
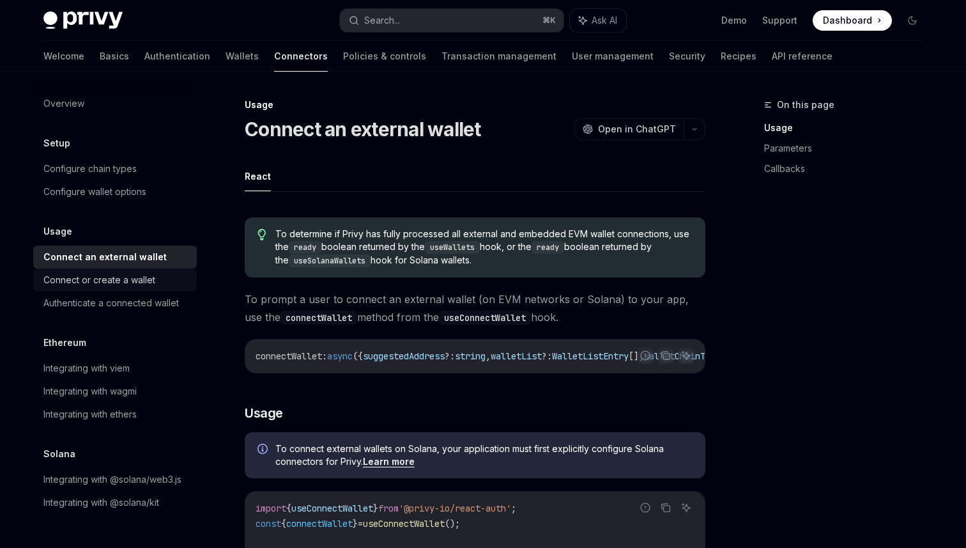
click at [118, 278] on div "Connect or create a wallet" at bounding box center [99, 279] width 112 height 15
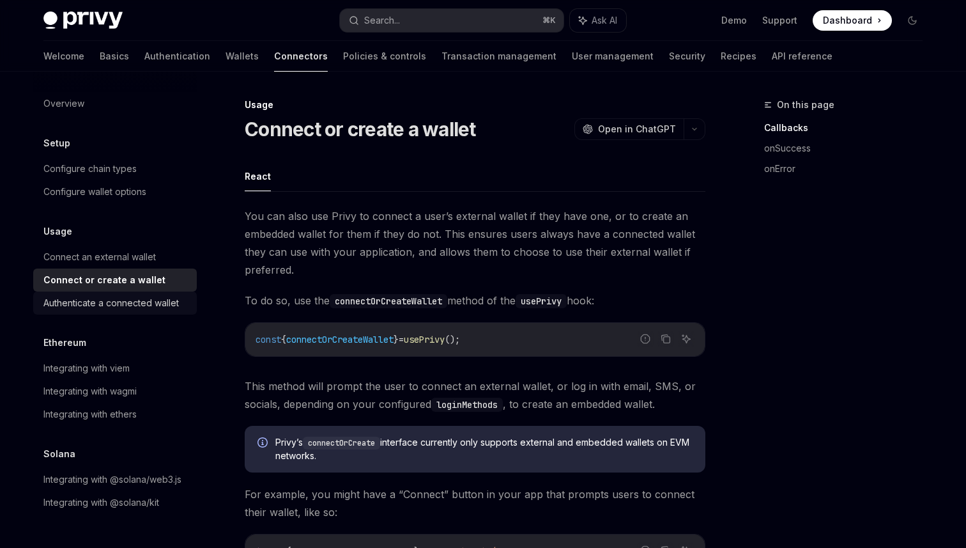
click at [123, 298] on div "Authenticate a connected wallet" at bounding box center [110, 302] width 135 height 15
type textarea "*"
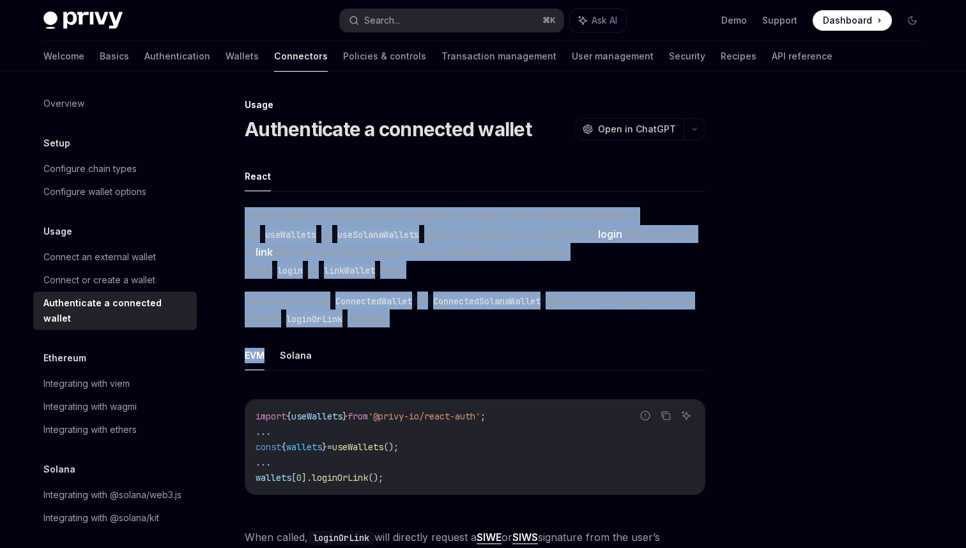
drag, startPoint x: 428, startPoint y: 339, endPoint x: 235, endPoint y: 213, distance: 230.1
copy div "Once a user has connected their wallet to your app, and the wallet is available…"
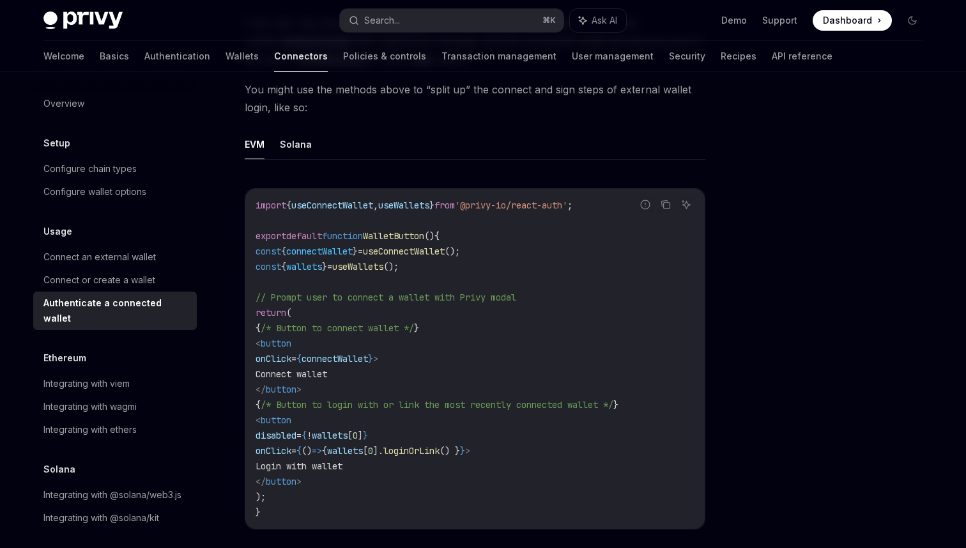
scroll to position [616, 0]
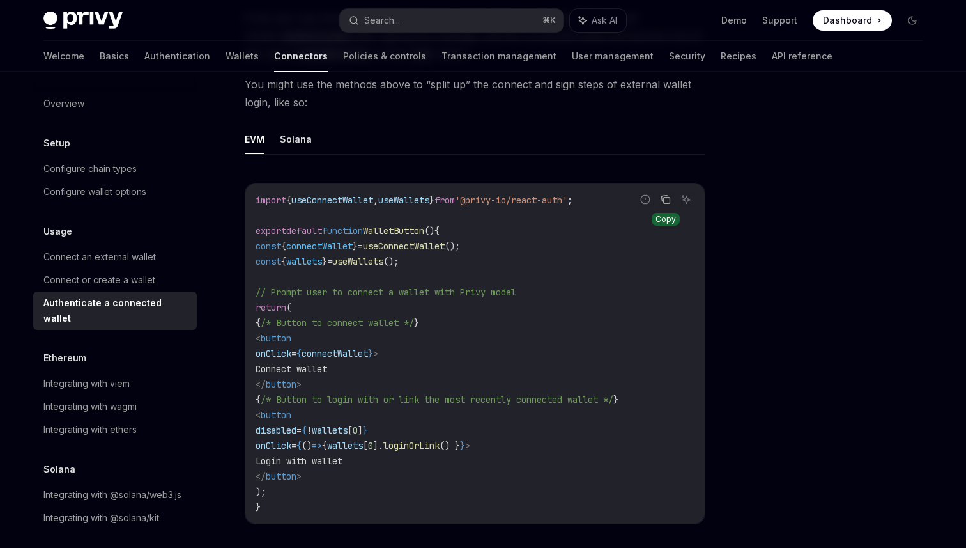
click at [663, 199] on icon "Copy the contents from the code block" at bounding box center [666, 199] width 10 height 10
